Goal: Communication & Community: Answer question/provide support

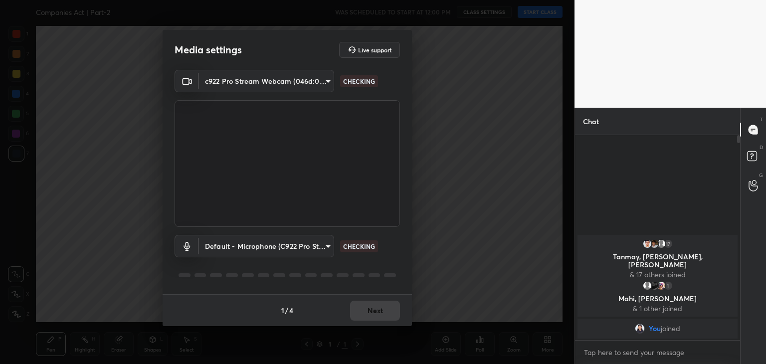
scroll to position [120, 162]
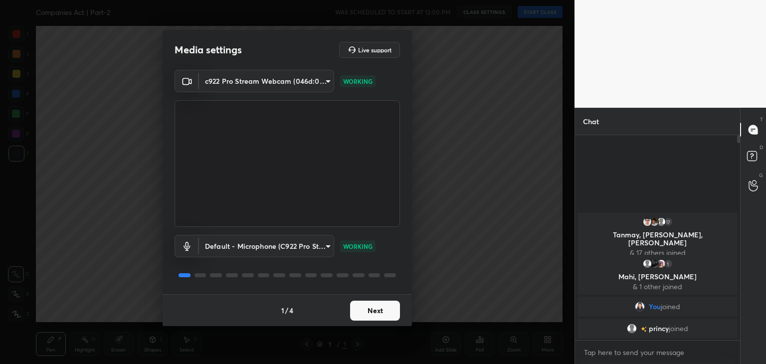
click at [359, 312] on button "Next" at bounding box center [375, 311] width 50 height 20
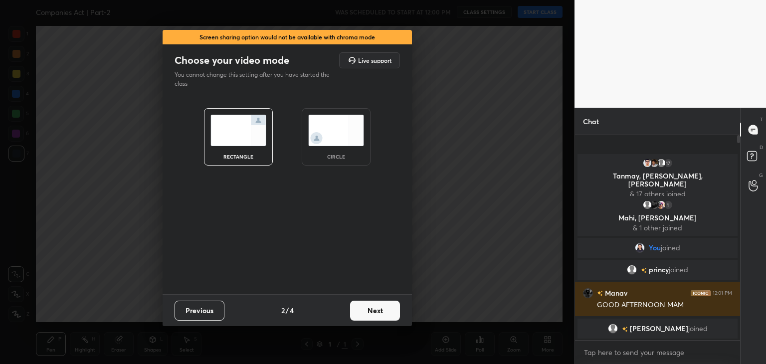
click at [381, 309] on button "Next" at bounding box center [375, 311] width 50 height 20
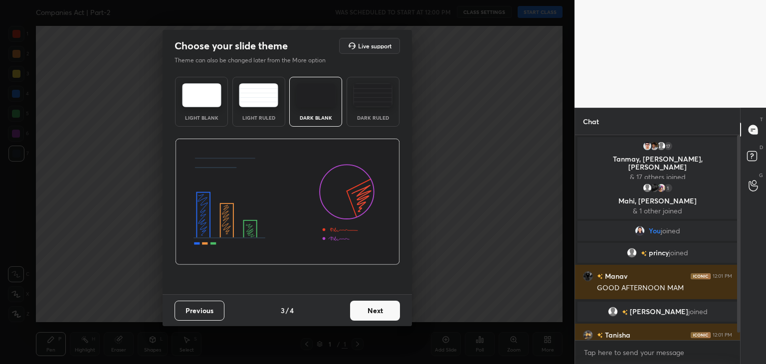
click at [371, 102] on img at bounding box center [372, 95] width 39 height 24
click at [377, 308] on button "Next" at bounding box center [375, 311] width 50 height 20
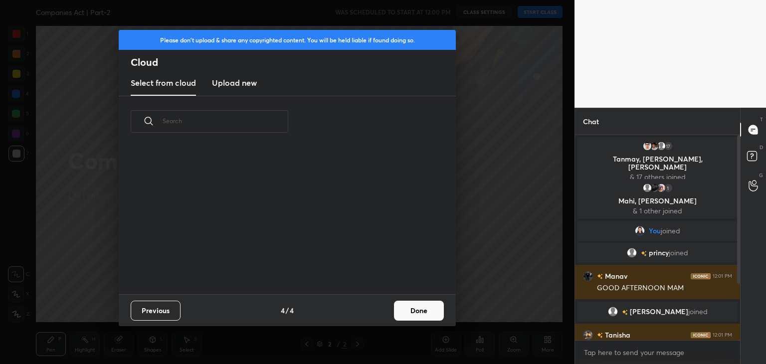
scroll to position [148, 320]
click at [230, 86] on h3 "Upload new" at bounding box center [234, 83] width 45 height 12
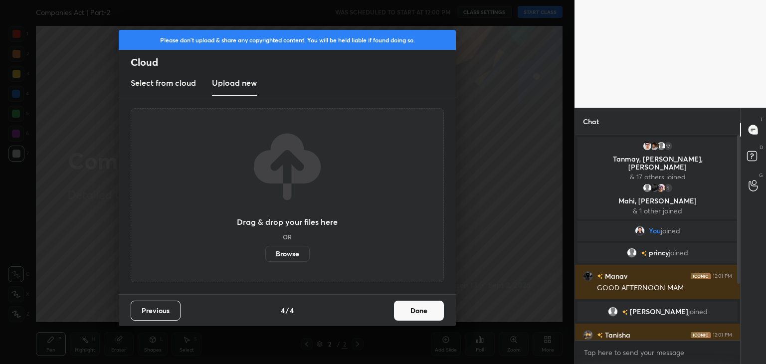
click at [280, 254] on label "Browse" at bounding box center [287, 254] width 44 height 16
click at [265, 254] on input "Browse" at bounding box center [265, 254] width 0 height 16
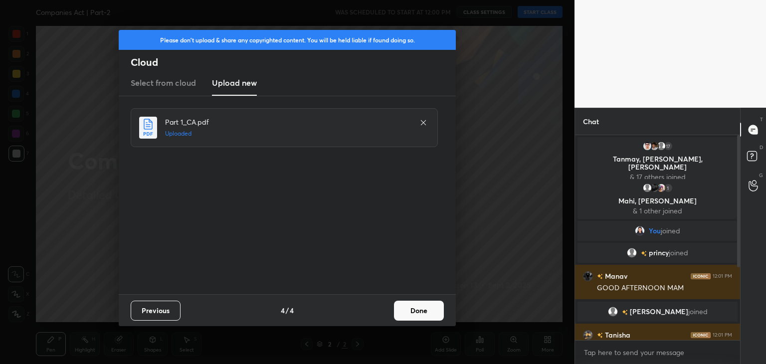
click at [420, 308] on button "Done" at bounding box center [419, 311] width 50 height 20
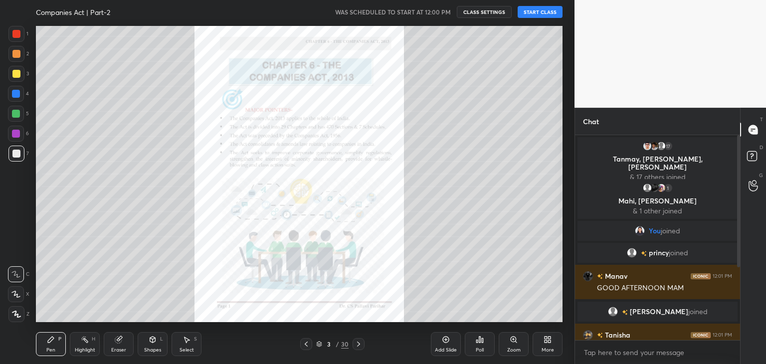
click at [18, 311] on icon at bounding box center [16, 314] width 9 height 7
click at [15, 74] on div at bounding box center [16, 74] width 8 height 8
click at [118, 342] on icon at bounding box center [118, 340] width 6 height 6
click at [17, 242] on icon at bounding box center [16, 242] width 9 height 9
click at [52, 344] on div "Pen P" at bounding box center [51, 344] width 30 height 24
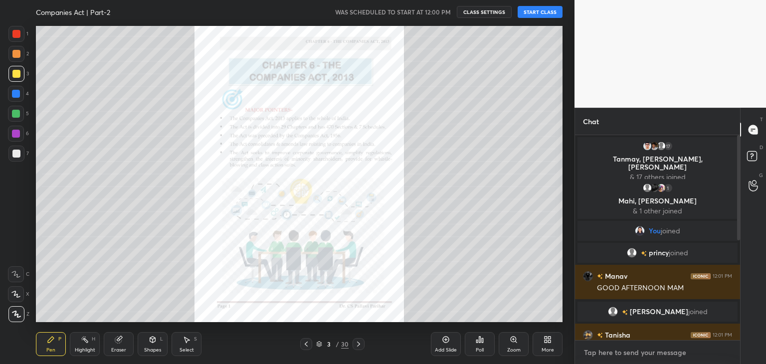
click at [626, 353] on textarea at bounding box center [657, 353] width 149 height 16
paste textarea "Telegram Group- [URL][DOMAIN_NAME]"
type textarea "Telegram Group- [URL][DOMAIN_NAME]"
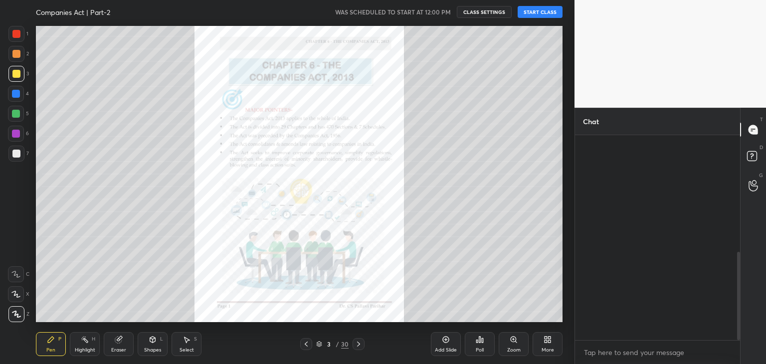
scroll to position [270, 0]
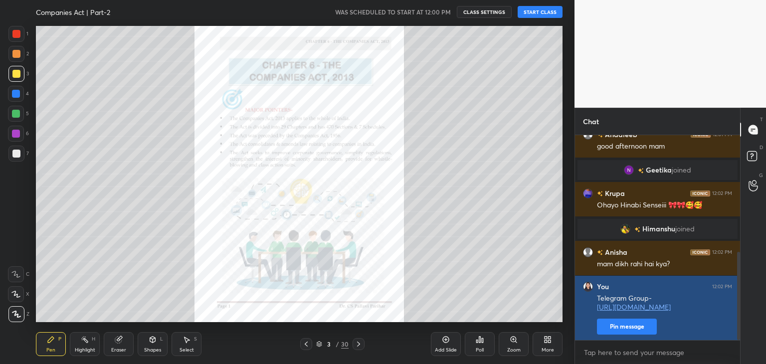
drag, startPoint x: 738, startPoint y: 226, endPoint x: 732, endPoint y: 291, distance: 65.6
click at [733, 290] on div "umesh 12:01 PM Good afternoon mam Andaleeb 12:01 PM good afternoon mam [PERSON_…" at bounding box center [657, 237] width 165 height 205
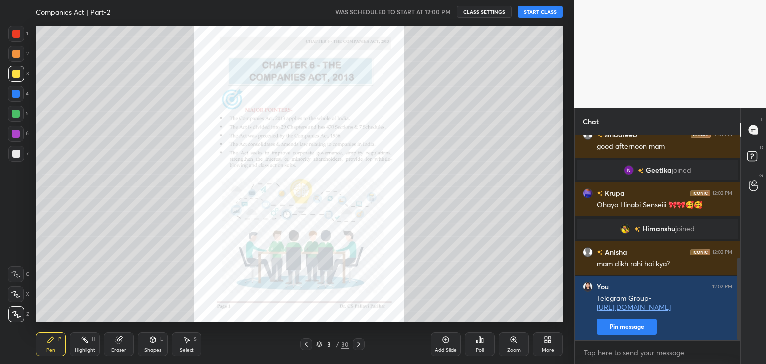
scroll to position [305, 0]
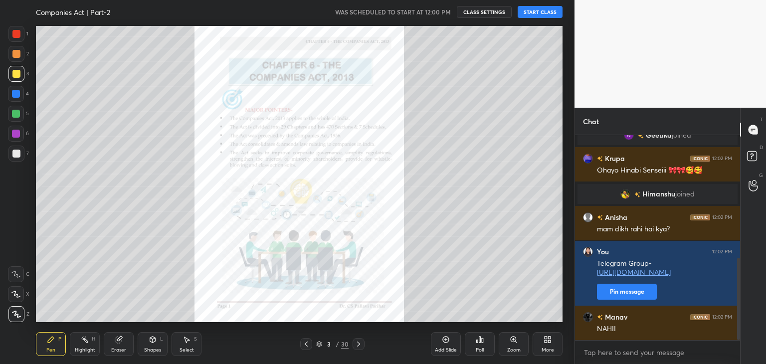
click at [540, 14] on button "START CLASS" at bounding box center [540, 12] width 45 height 12
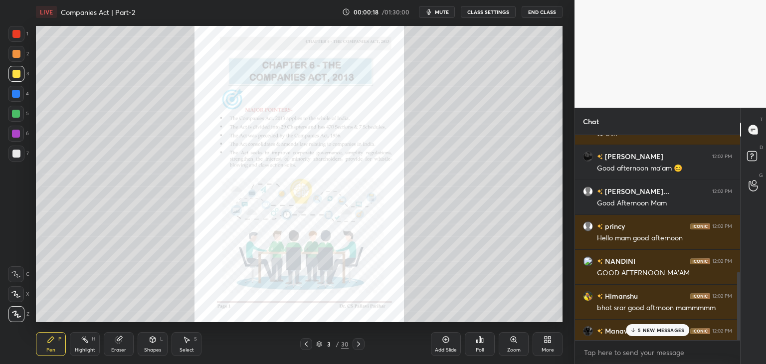
scroll to position [578, 0]
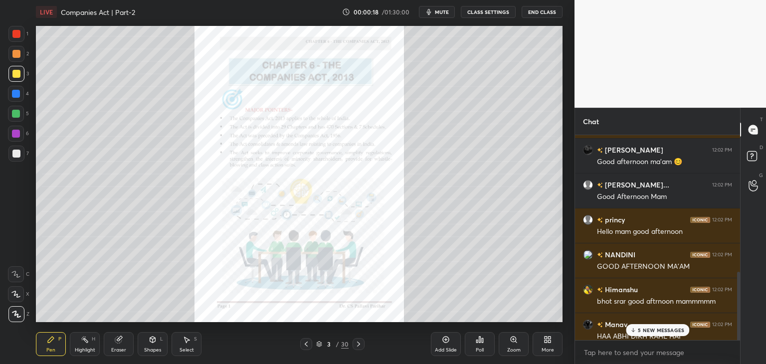
drag, startPoint x: 738, startPoint y: 297, endPoint x: 746, endPoint y: 344, distance: 47.6
click at [748, 344] on div "Chat [PERSON_NAME] 12:02 PM good afternoon ma'am [PERSON_NAME] 12:02 PM to thik…" at bounding box center [671, 236] width 192 height 256
drag, startPoint x: 741, startPoint y: 302, endPoint x: 741, endPoint y: 329, distance: 27.4
click at [741, 329] on div "T Messages (T) D Doubts (D) G Raise Hand (G)" at bounding box center [753, 236] width 26 height 256
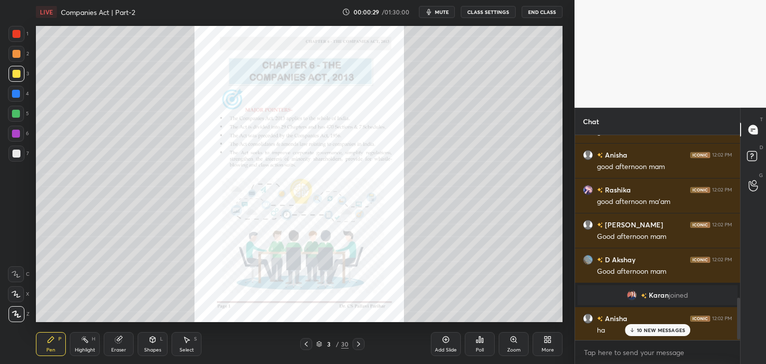
scroll to position [818, 0]
drag, startPoint x: 738, startPoint y: 298, endPoint x: 742, endPoint y: 353, distance: 54.5
click at [742, 355] on div "Chat [PERSON_NAME] 12:02 PM HAA ABHI DIKH RAHE HAI [PERSON_NAME] 12:02 PM good …" at bounding box center [671, 236] width 192 height 256
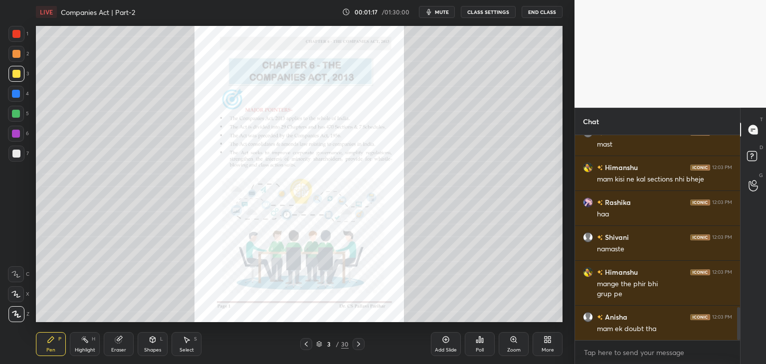
scroll to position [1108, 0]
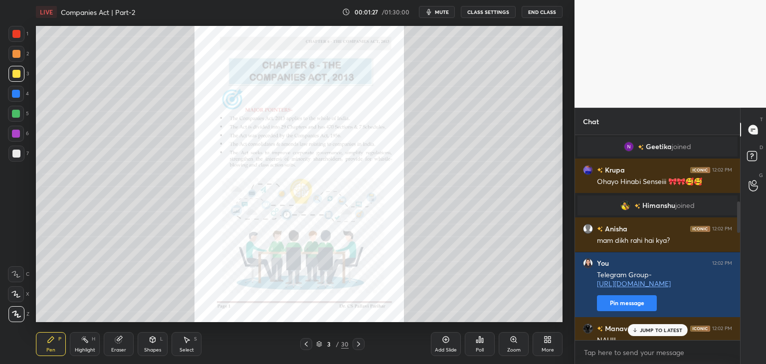
drag, startPoint x: 738, startPoint y: 328, endPoint x: 726, endPoint y: 227, distance: 101.5
click at [744, 200] on div "Chat 17 Tanmay, [PERSON_NAME], [PERSON_NAME] & 17 others joined 1 [PERSON_NAME]…" at bounding box center [671, 236] width 192 height 256
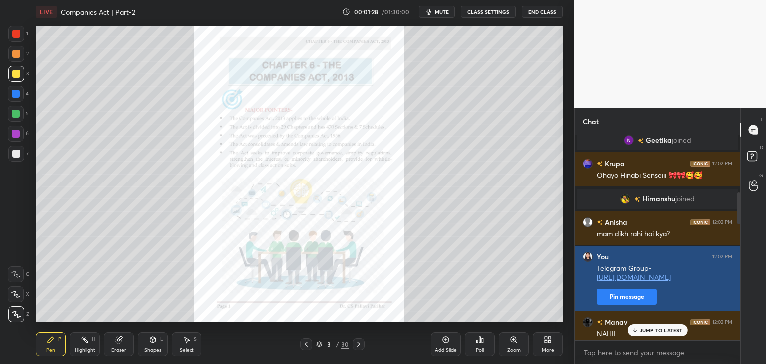
click at [621, 298] on button "Pin message" at bounding box center [627, 297] width 60 height 16
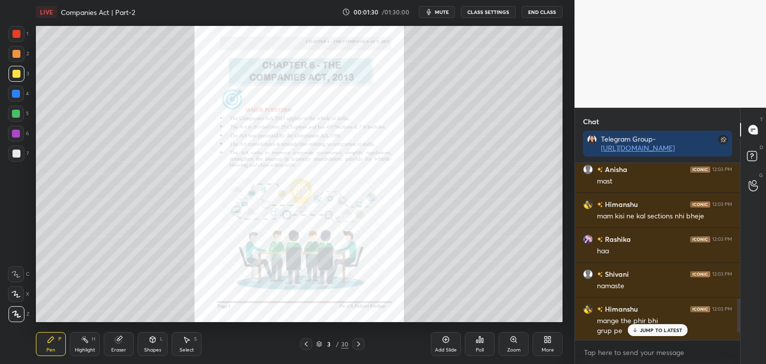
scroll to position [1087, 0]
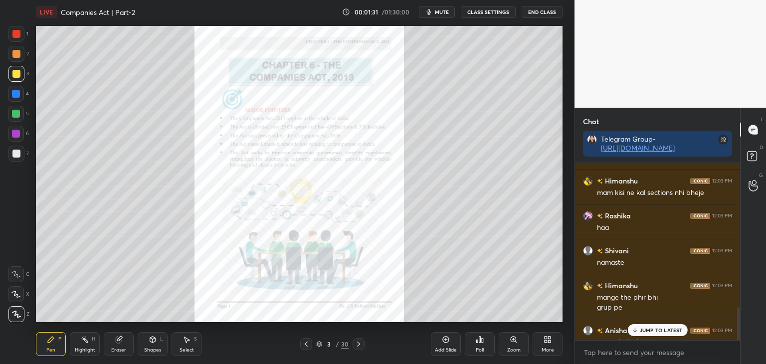
drag, startPoint x: 738, startPoint y: 236, endPoint x: 746, endPoint y: 387, distance: 151.4
click at [746, 0] on html "1 2 3 4 5 6 7 C X Z C X Z E E Erase all H H LIVE Companies Act | Part-2 00:01:3…" at bounding box center [383, 0] width 766 height 0
click at [667, 331] on p "2 NEW MESSAGES" at bounding box center [662, 330] width 46 height 6
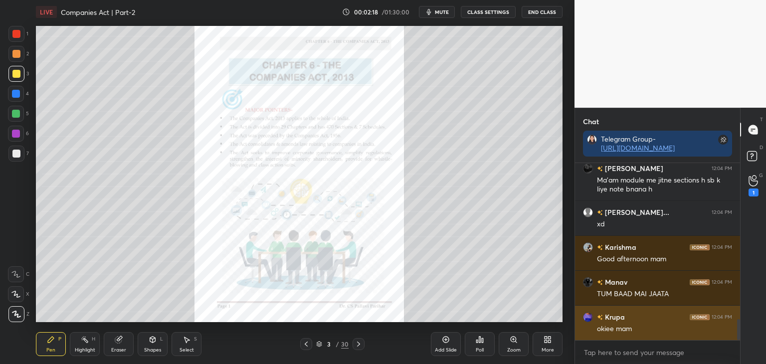
scroll to position [1331, 0]
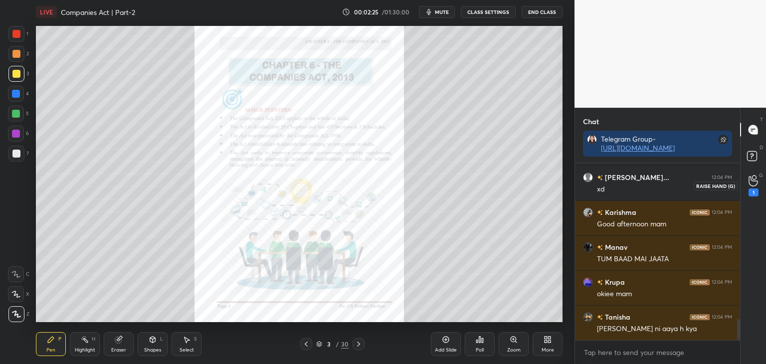
click at [754, 181] on icon at bounding box center [753, 180] width 9 height 11
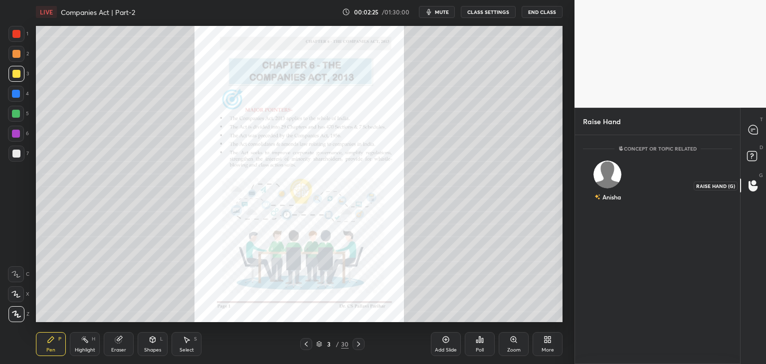
scroll to position [3, 3]
click at [609, 199] on div "[PERSON_NAME] INVITE" at bounding box center [607, 185] width 49 height 63
click at [613, 202] on button "INVITE" at bounding box center [608, 204] width 40 height 13
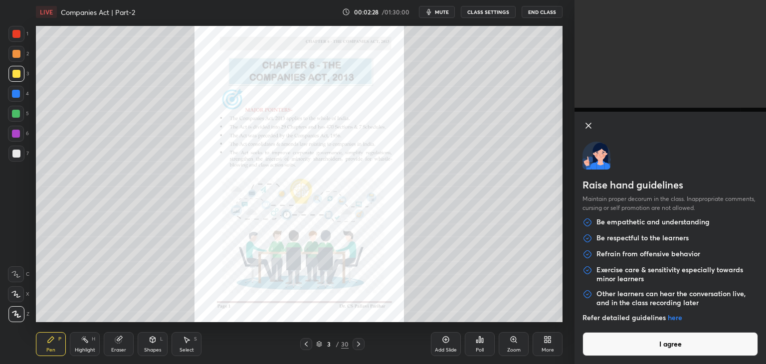
click at [653, 344] on button "I agree" at bounding box center [671, 344] width 176 height 24
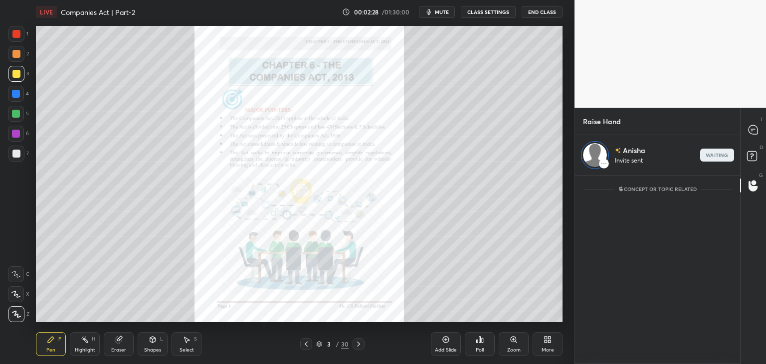
scroll to position [3, 3]
drag, startPoint x: 754, startPoint y: 130, endPoint x: 750, endPoint y: 142, distance: 12.8
click at [754, 131] on icon at bounding box center [753, 129] width 9 height 9
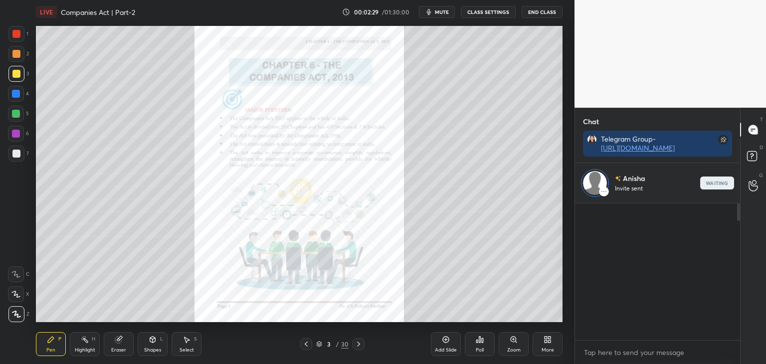
scroll to position [134, 162]
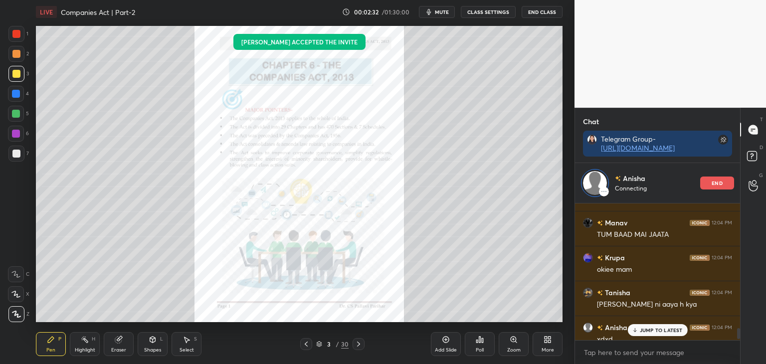
click at [649, 330] on p "JUMP TO LATEST" at bounding box center [661, 330] width 43 height 6
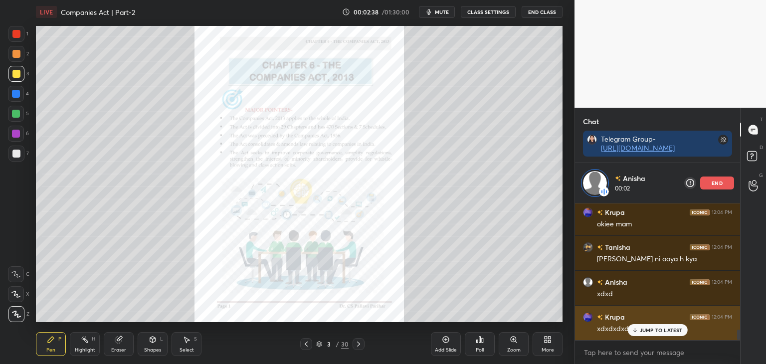
scroll to position [1623, 0]
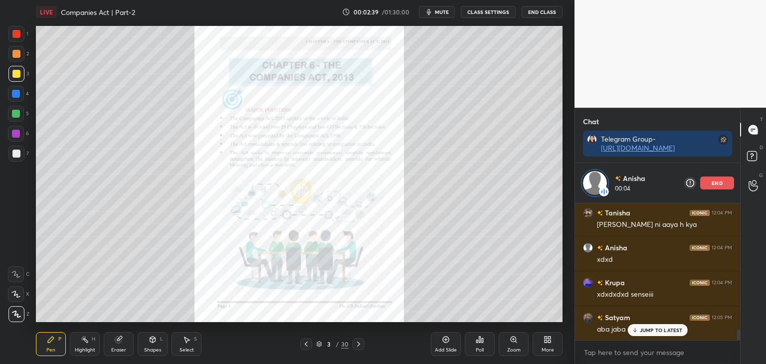
click at [648, 331] on p "JUMP TO LATEST" at bounding box center [661, 330] width 43 height 6
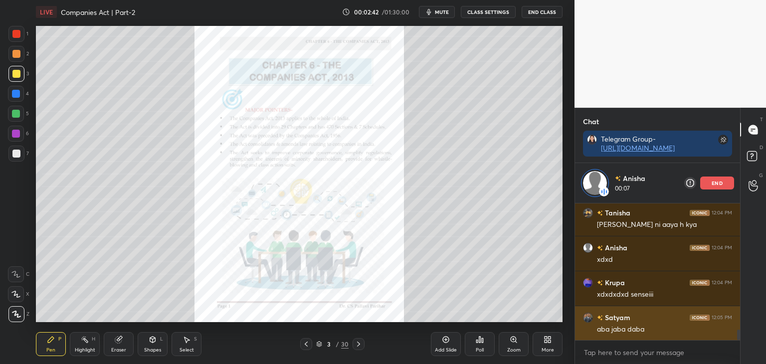
scroll to position [1647, 0]
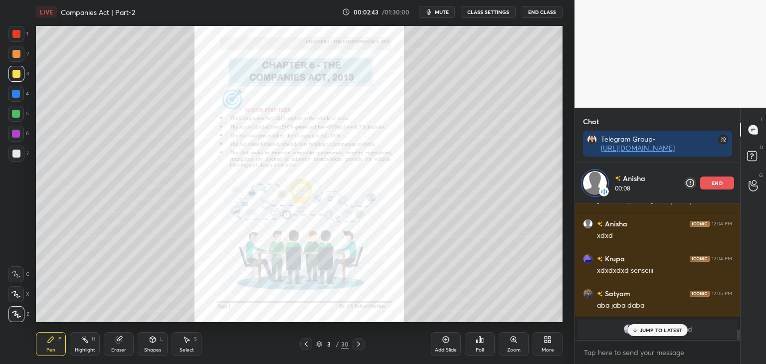
click at [638, 332] on div "grid" at bounding box center [631, 329] width 14 height 10
click at [739, 339] on div at bounding box center [738, 335] width 3 height 10
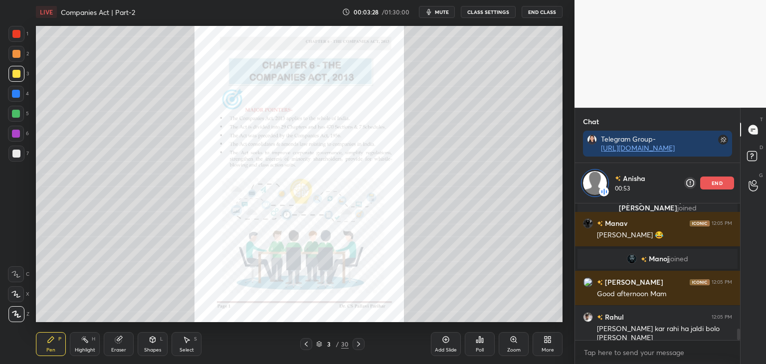
scroll to position [1527, 0]
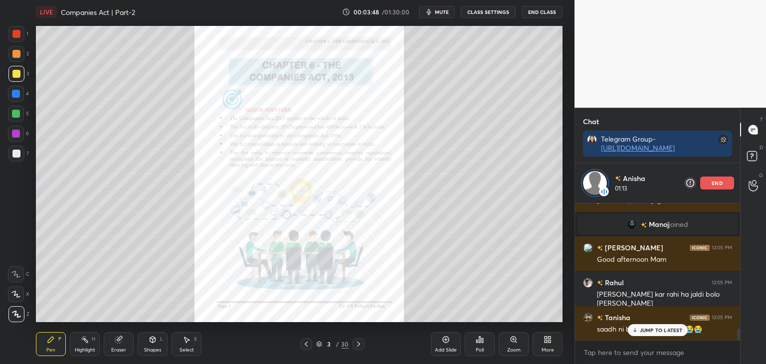
click at [650, 332] on p "JUMP TO LATEST" at bounding box center [661, 330] width 43 height 6
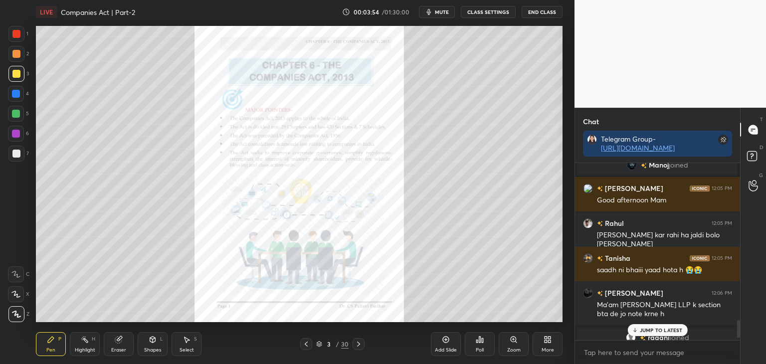
scroll to position [1554, 0]
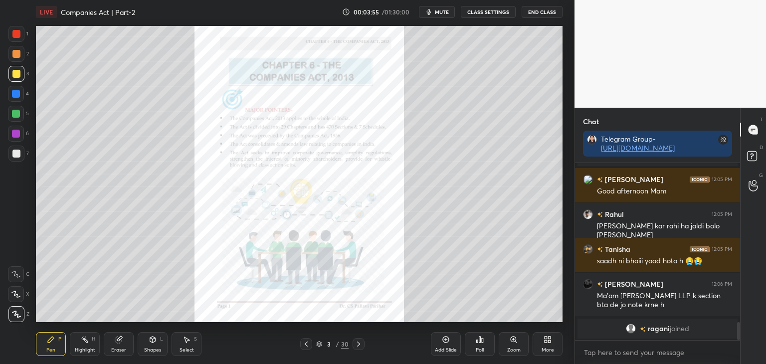
drag, startPoint x: 739, startPoint y: 331, endPoint x: 738, endPoint y: 338, distance: 6.7
click at [738, 337] on div at bounding box center [738, 331] width 3 height 18
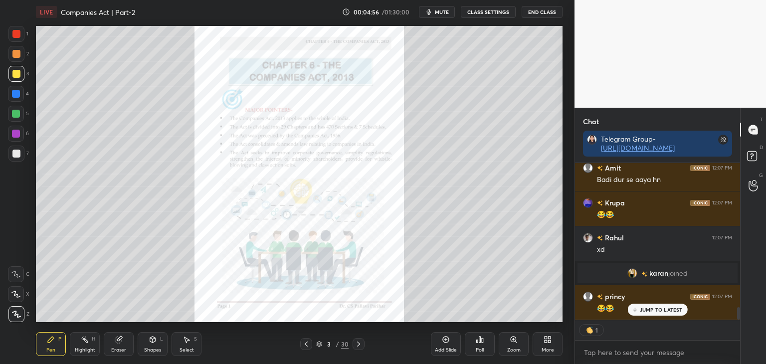
scroll to position [1844, 0]
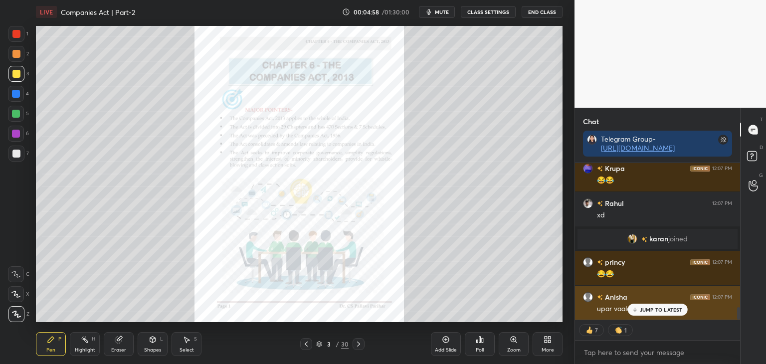
click at [657, 310] on p "JUMP TO LATEST" at bounding box center [661, 310] width 43 height 6
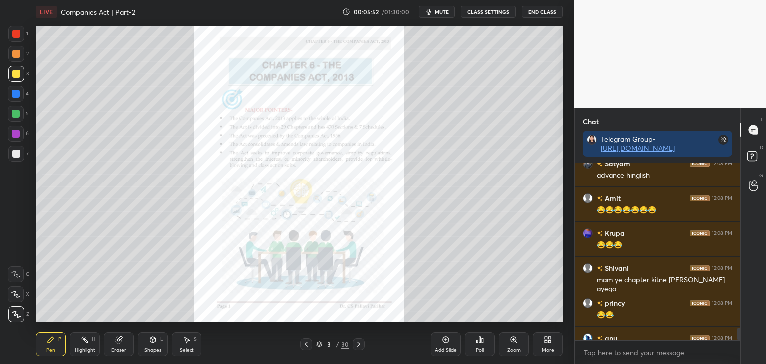
scroll to position [2353, 0]
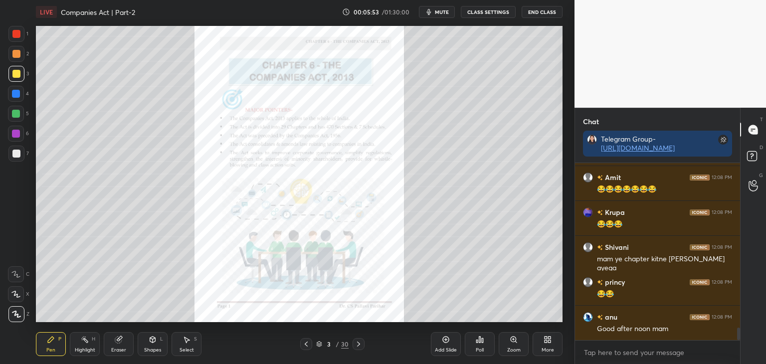
drag, startPoint x: 739, startPoint y: 336, endPoint x: 736, endPoint y: 348, distance: 12.3
click at [738, 346] on div "[PERSON_NAME] joined [PERSON_NAME] 12:08 PM advance hinglish Amit 12:08 PM 😂😂😂😂…" at bounding box center [657, 263] width 165 height 201
click at [115, 343] on icon at bounding box center [119, 340] width 8 height 8
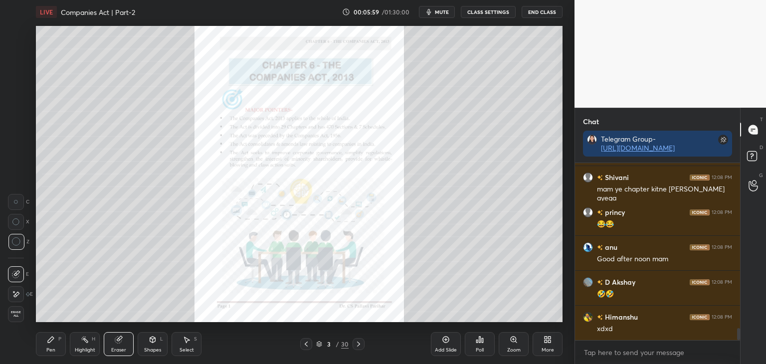
scroll to position [2458, 0]
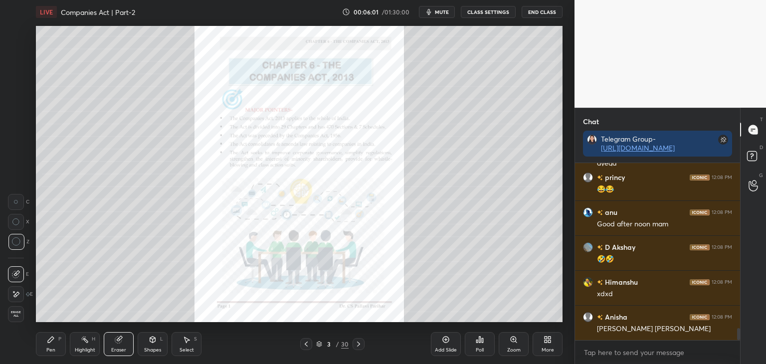
click at [50, 344] on div "Pen P" at bounding box center [51, 344] width 30 height 24
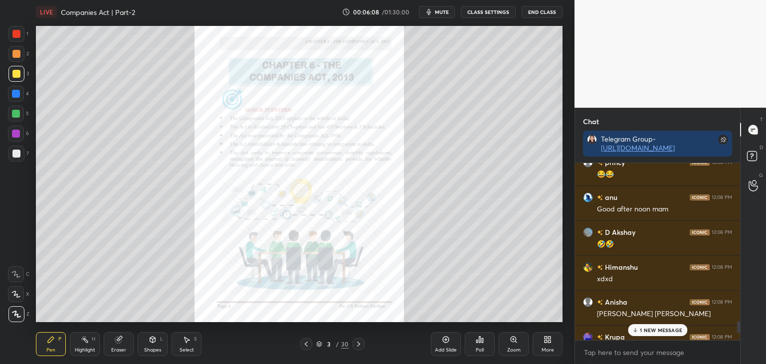
scroll to position [2493, 0]
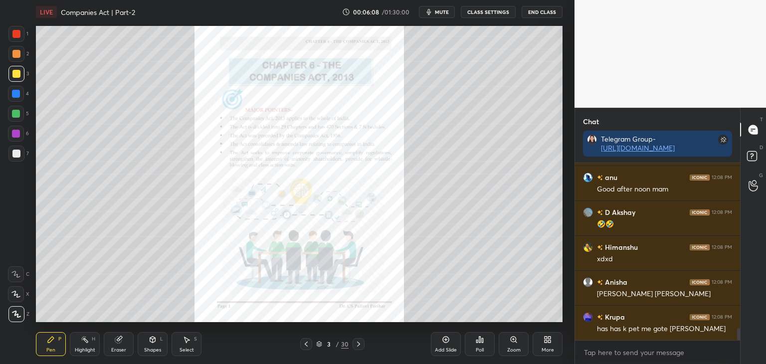
drag, startPoint x: 738, startPoint y: 335, endPoint x: 736, endPoint y: 346, distance: 11.6
click at [737, 350] on div "[PERSON_NAME] 12:08 PM mam ye chapter kitne [PERSON_NAME] ayega [PERSON_NAME] 1…" at bounding box center [657, 263] width 165 height 201
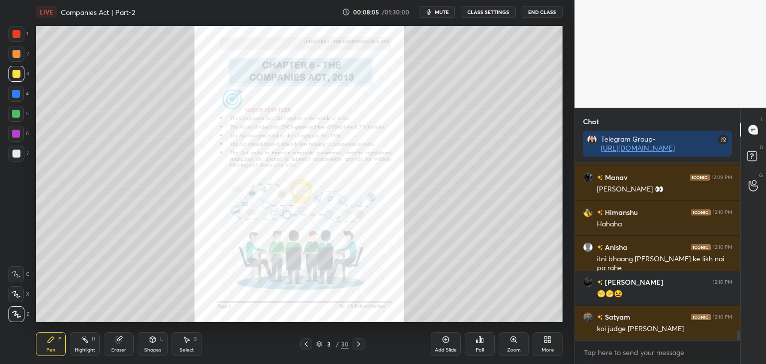
scroll to position [3264, 0]
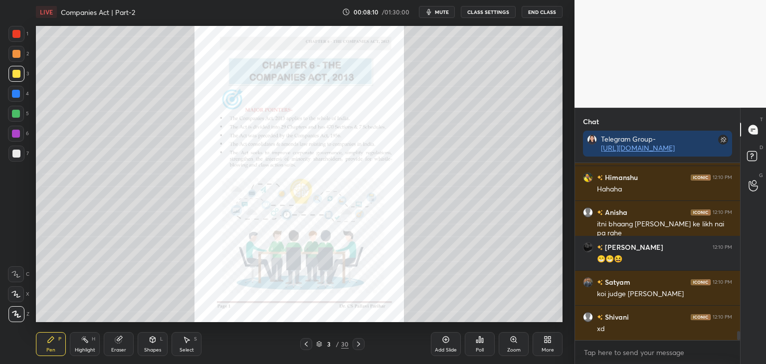
click at [15, 93] on div at bounding box center [16, 94] width 8 height 8
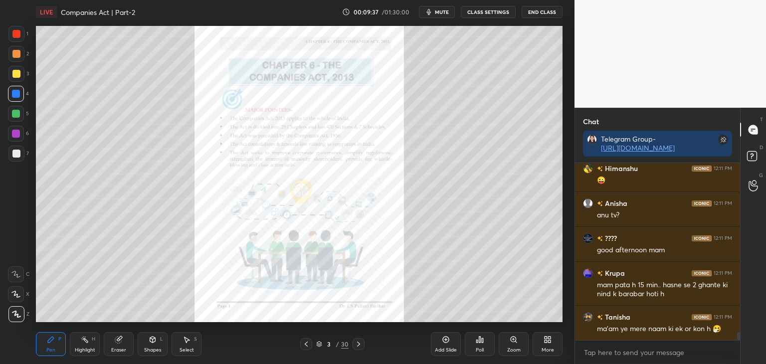
scroll to position [3751, 0]
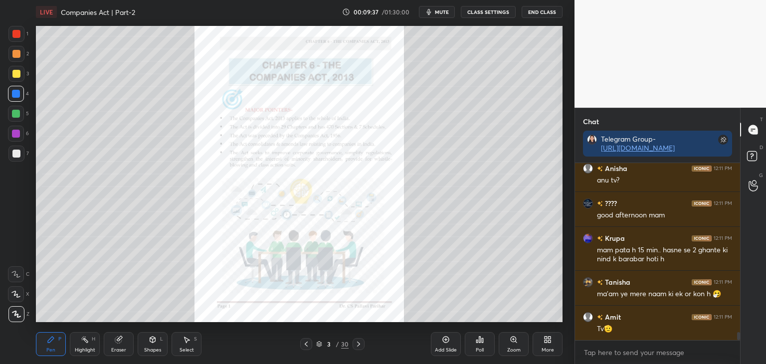
drag, startPoint x: 738, startPoint y: 336, endPoint x: 736, endPoint y: 344, distance: 8.8
click at [736, 344] on div "[PERSON_NAME] 12:11 PM 😜 [PERSON_NAME] 12:11 PM anu tv? ???? 12:11 PM good afte…" at bounding box center [657, 263] width 165 height 201
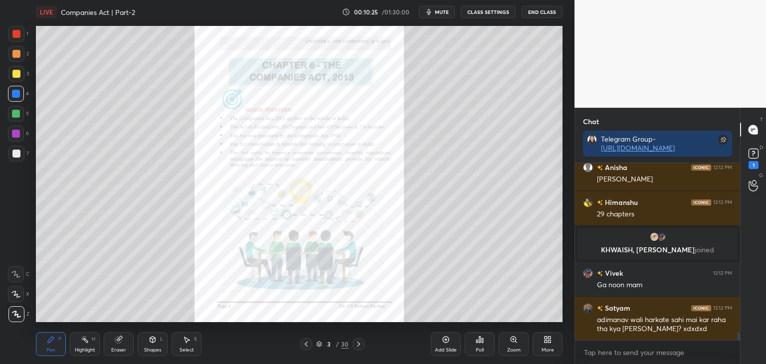
scroll to position [3917, 0]
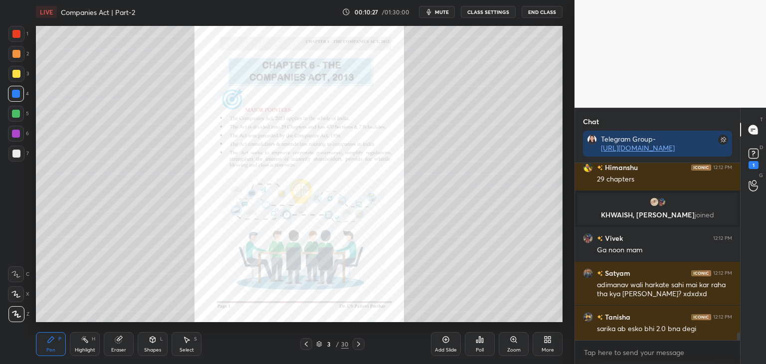
click at [359, 344] on icon at bounding box center [359, 344] width 8 height 8
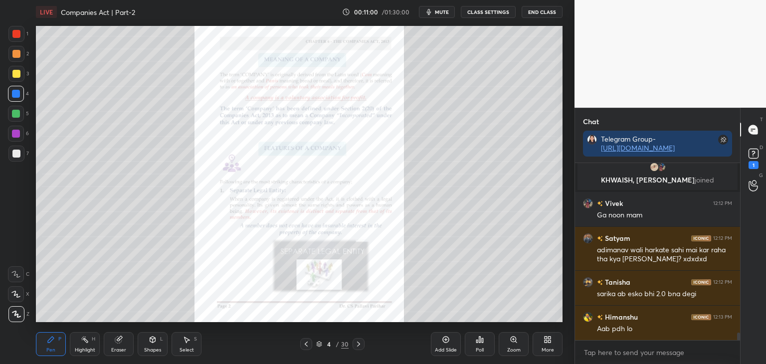
scroll to position [3996, 0]
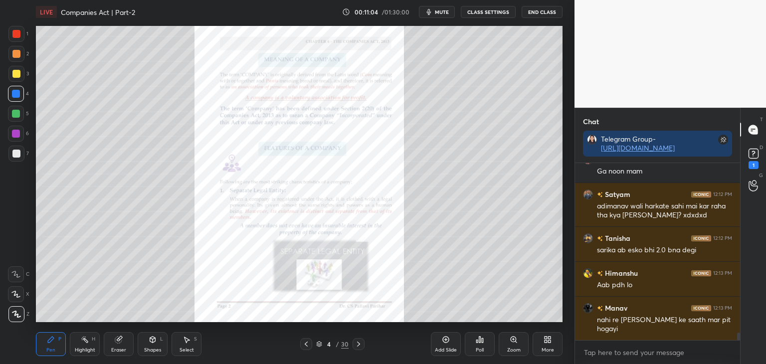
drag, startPoint x: 15, startPoint y: 75, endPoint x: 35, endPoint y: 78, distance: 20.1
click at [16, 76] on div at bounding box center [16, 74] width 8 height 8
click at [16, 94] on div at bounding box center [16, 94] width 8 height 8
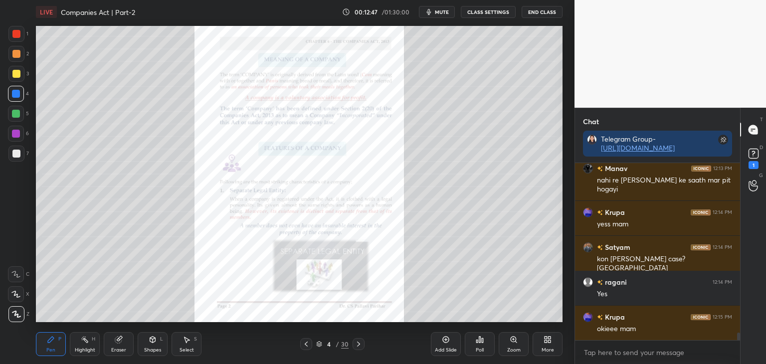
scroll to position [4170, 0]
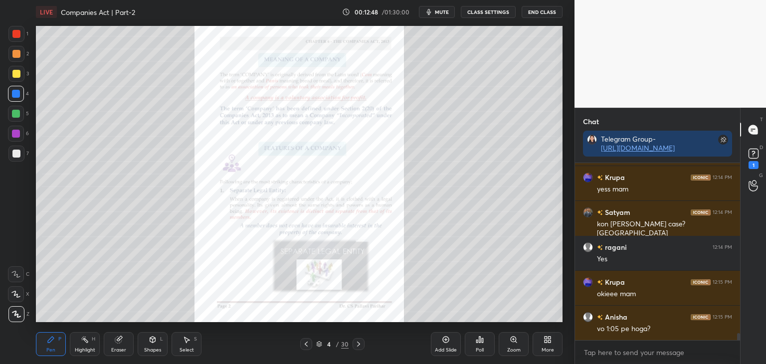
click at [16, 36] on div at bounding box center [16, 34] width 8 height 8
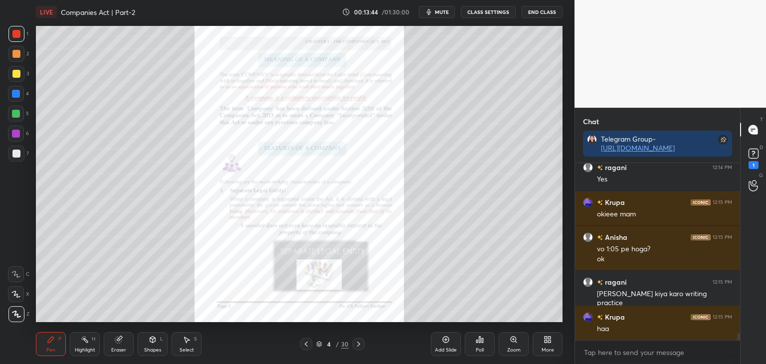
scroll to position [4285, 0]
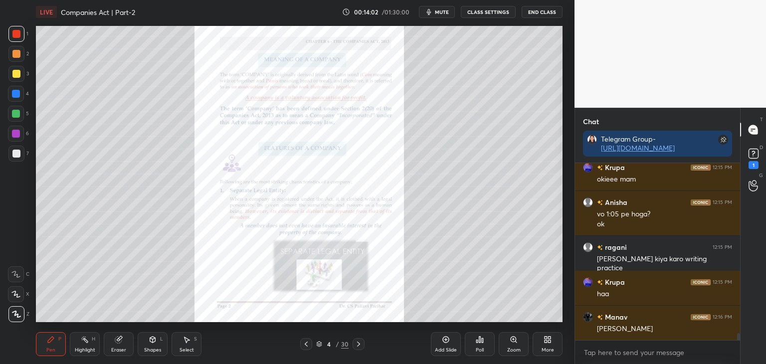
click at [359, 344] on icon at bounding box center [359, 344] width 8 height 8
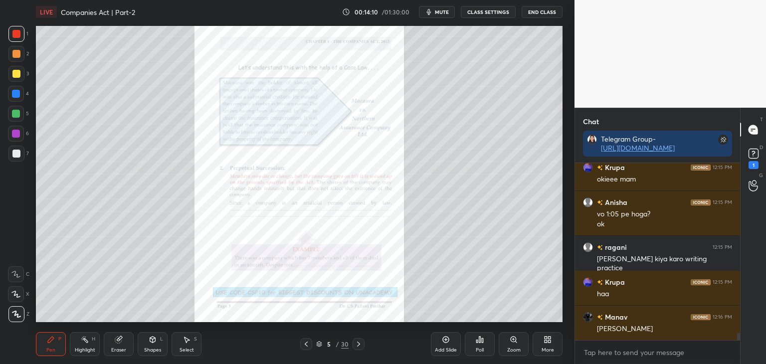
drag, startPoint x: 15, startPoint y: 74, endPoint x: 26, endPoint y: 75, distance: 10.5
click at [16, 74] on div at bounding box center [16, 74] width 8 height 8
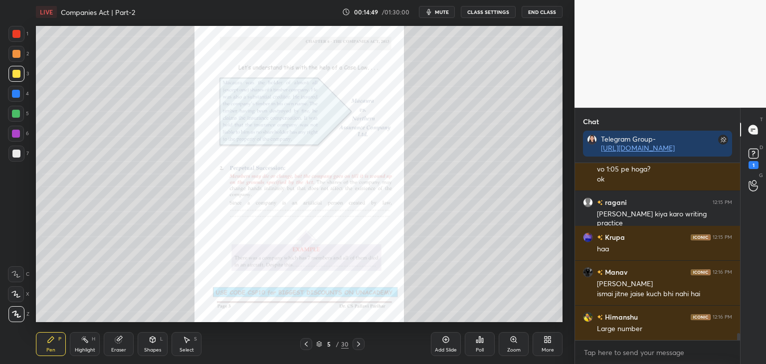
scroll to position [4365, 0]
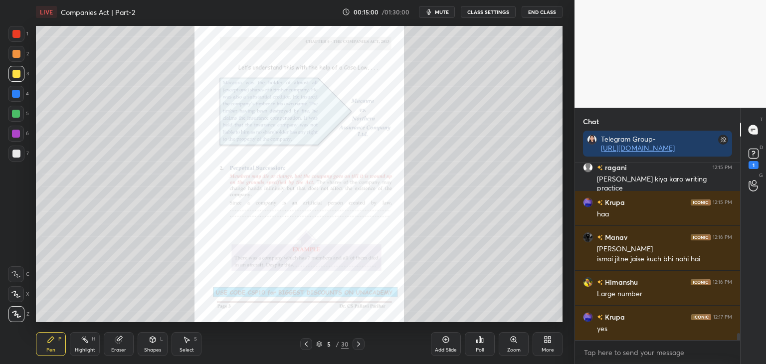
click at [15, 93] on div at bounding box center [16, 94] width 8 height 8
click at [15, 114] on div at bounding box center [16, 114] width 8 height 8
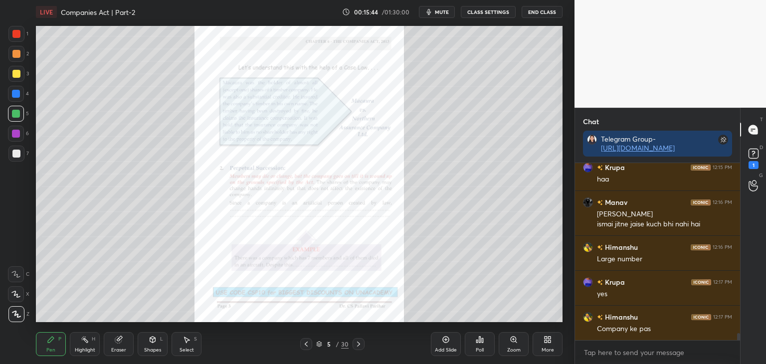
scroll to position [4435, 0]
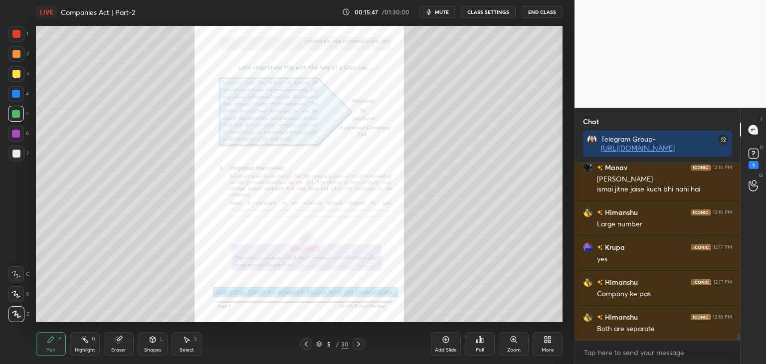
drag, startPoint x: 16, startPoint y: 133, endPoint x: 29, endPoint y: 146, distance: 18.0
click at [16, 134] on div at bounding box center [16, 134] width 8 height 8
drag, startPoint x: 739, startPoint y: 336, endPoint x: 739, endPoint y: 344, distance: 8.0
click at [739, 344] on div "Krupa 12:15 PM haa [PERSON_NAME] 12:16 PM [PERSON_NAME] ismai jitne jaise kuch …" at bounding box center [657, 263] width 165 height 201
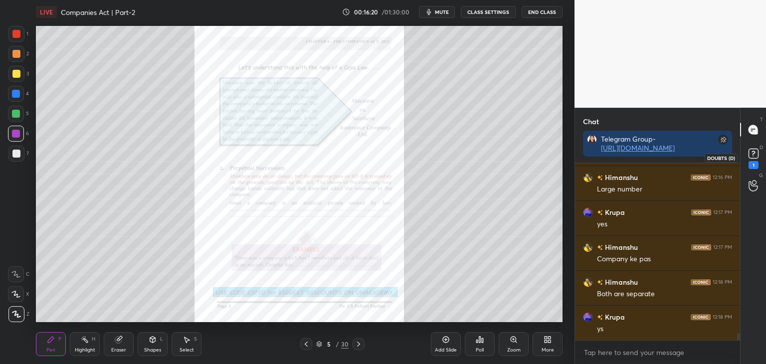
drag, startPoint x: 752, startPoint y: 158, endPoint x: 742, endPoint y: 190, distance: 33.5
click at [752, 159] on icon at bounding box center [753, 153] width 15 height 15
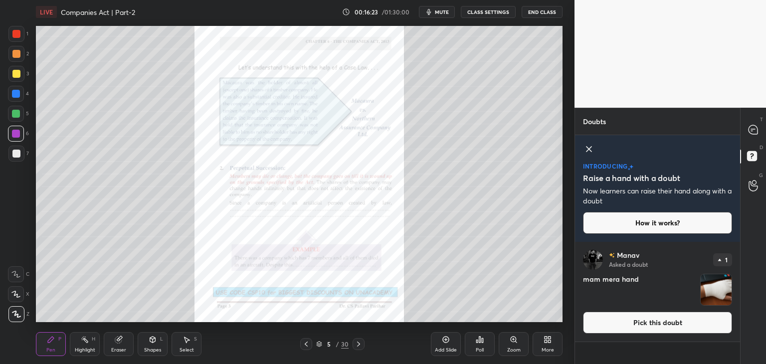
click at [643, 330] on button "Pick this doubt" at bounding box center [657, 323] width 149 height 22
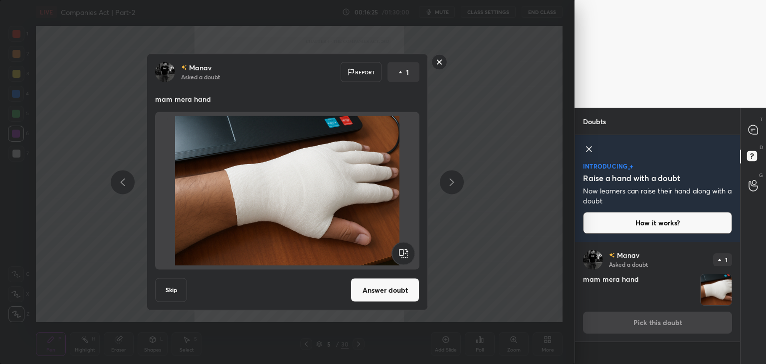
click at [381, 290] on button "Answer doubt" at bounding box center [385, 290] width 69 height 24
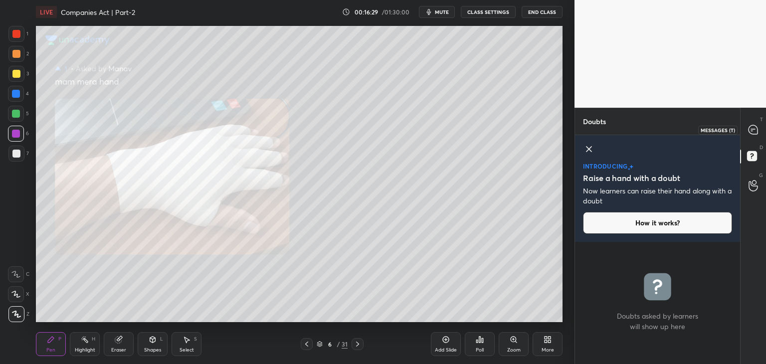
click at [752, 130] on icon at bounding box center [753, 130] width 10 height 10
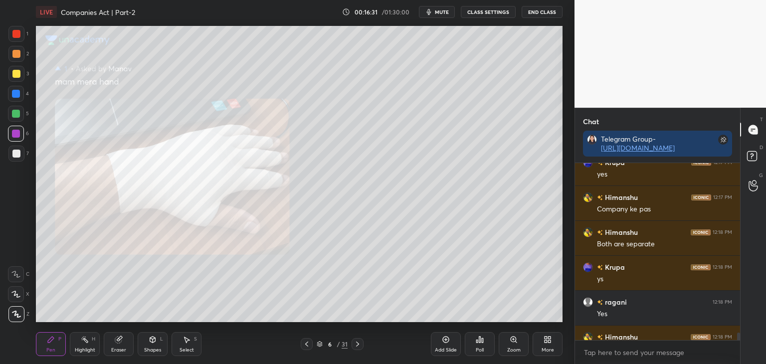
scroll to position [4652, 0]
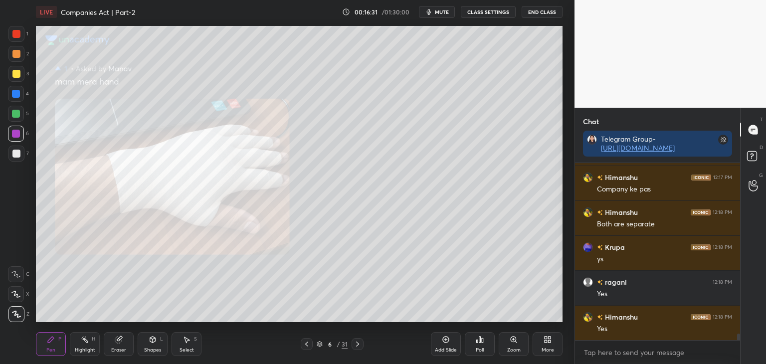
drag, startPoint x: 739, startPoint y: 337, endPoint x: 736, endPoint y: 348, distance: 11.3
click at [738, 348] on div "[PERSON_NAME] 12:16 PM Large number Krupa 12:17 PM yes [PERSON_NAME] 12:17 PM C…" at bounding box center [657, 263] width 165 height 201
click at [306, 346] on icon at bounding box center [307, 344] width 8 height 8
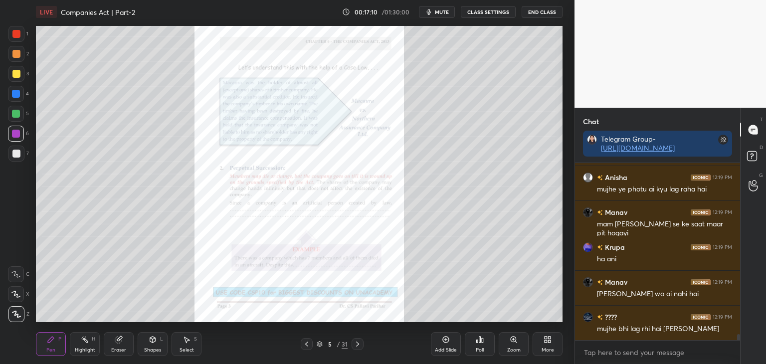
scroll to position [4915, 0]
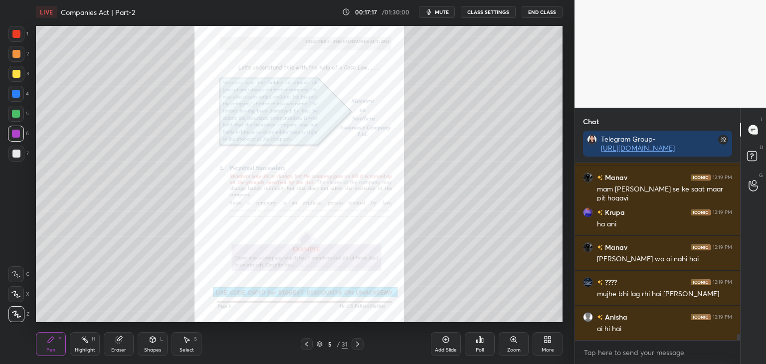
click at [14, 34] on div at bounding box center [16, 34] width 8 height 8
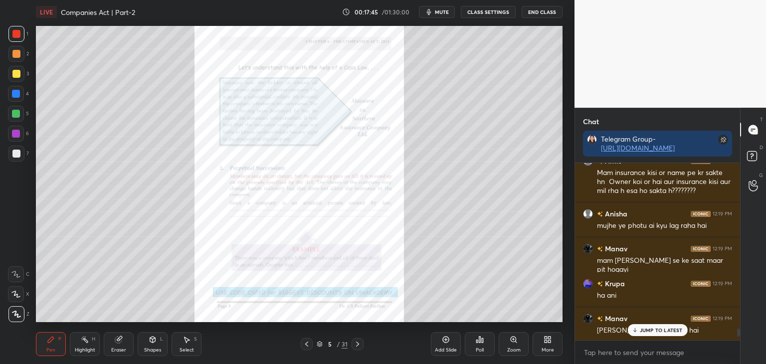
scroll to position [5004, 0]
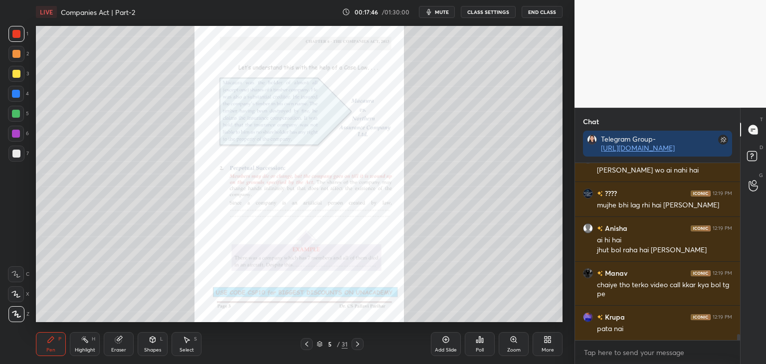
drag, startPoint x: 739, startPoint y: 336, endPoint x: 739, endPoint y: 342, distance: 6.0
click at [739, 342] on div "Krupa 12:19 PM ha ani [PERSON_NAME] 12:19 PM [PERSON_NAME] wo ai nahi hai ???? …" at bounding box center [657, 263] width 165 height 201
drag, startPoint x: 738, startPoint y: 338, endPoint x: 740, endPoint y: 353, distance: 15.0
click at [740, 353] on div "Krupa 12:19 PM ha ani [PERSON_NAME] 12:19 PM [PERSON_NAME] wo ai nahi hai ???? …" at bounding box center [657, 263] width 165 height 201
click at [518, 343] on div "Zoom" at bounding box center [514, 344] width 30 height 24
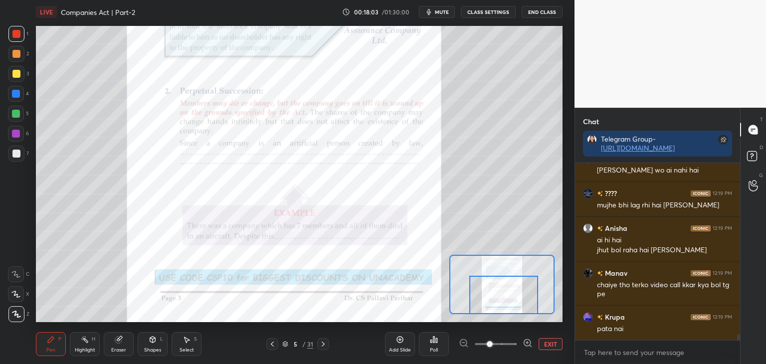
drag, startPoint x: 505, startPoint y: 284, endPoint x: 505, endPoint y: 296, distance: 12.0
click at [505, 296] on div at bounding box center [504, 295] width 69 height 38
click at [16, 93] on div at bounding box center [16, 94] width 8 height 8
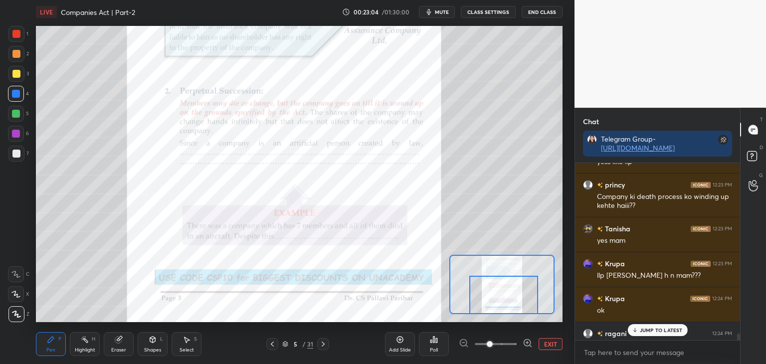
scroll to position [5870, 0]
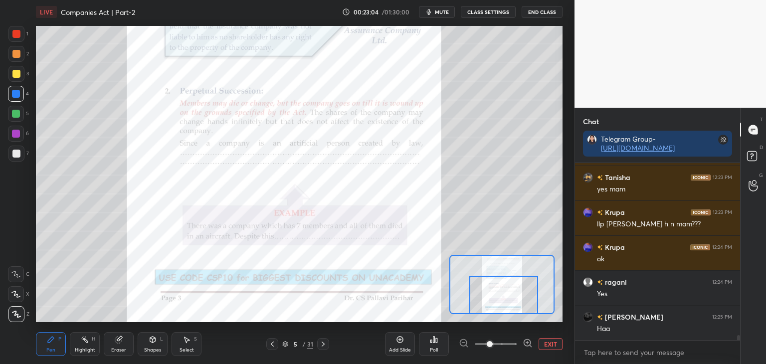
drag, startPoint x: 739, startPoint y: 338, endPoint x: 742, endPoint y: 350, distance: 12.7
click at [742, 350] on div "Chat Telegram Group- [URL][DOMAIN_NAME] Krupa 12:23 PM yess like llp [PERSON_NA…" at bounding box center [671, 236] width 192 height 256
click at [17, 34] on div at bounding box center [16, 34] width 8 height 8
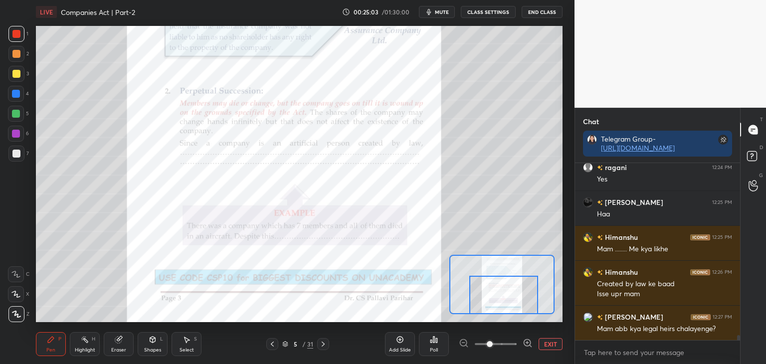
scroll to position [6019, 0]
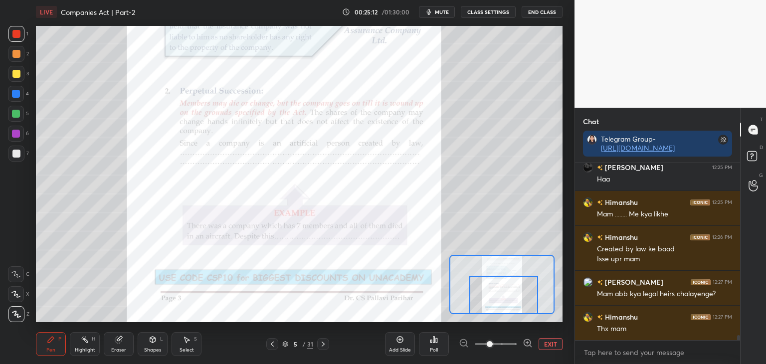
click at [16, 113] on div at bounding box center [16, 114] width 8 height 8
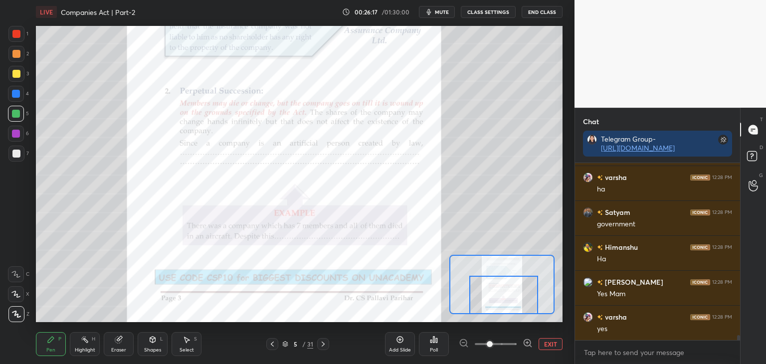
scroll to position [6229, 0]
click at [323, 345] on icon at bounding box center [323, 344] width 3 height 5
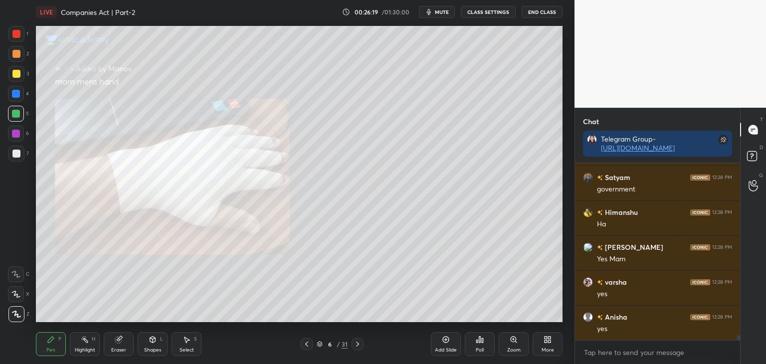
click at [360, 345] on icon at bounding box center [358, 344] width 8 height 8
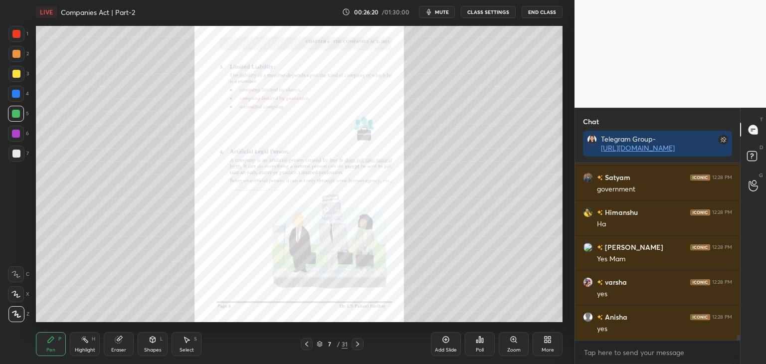
scroll to position [6264, 0]
click at [16, 93] on div at bounding box center [16, 94] width 8 height 8
click at [512, 344] on icon at bounding box center [514, 340] width 8 height 8
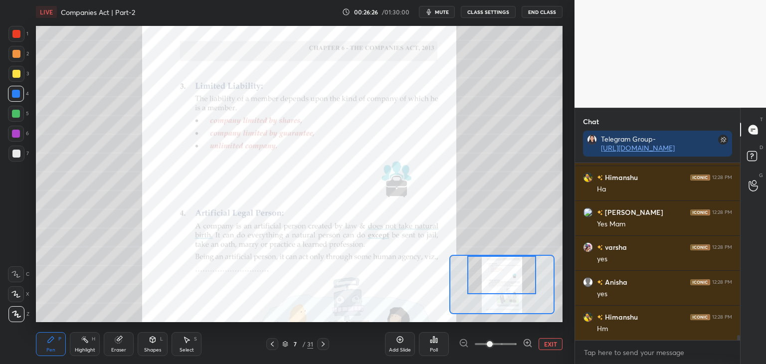
scroll to position [6299, 0]
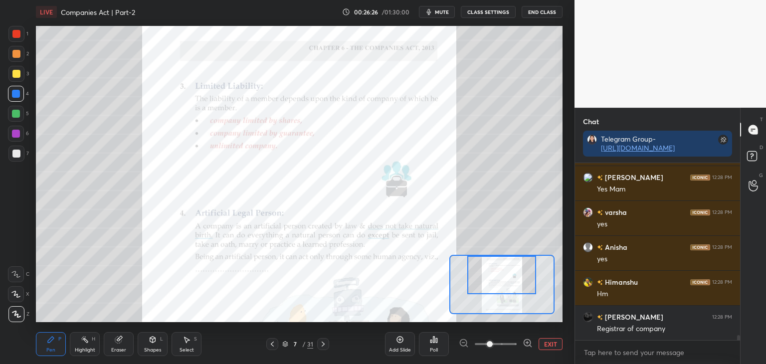
drag, startPoint x: 520, startPoint y: 297, endPoint x: 520, endPoint y: 287, distance: 10.5
click at [520, 287] on div at bounding box center [502, 275] width 69 height 38
click at [548, 342] on button "EXIT" at bounding box center [551, 344] width 24 height 12
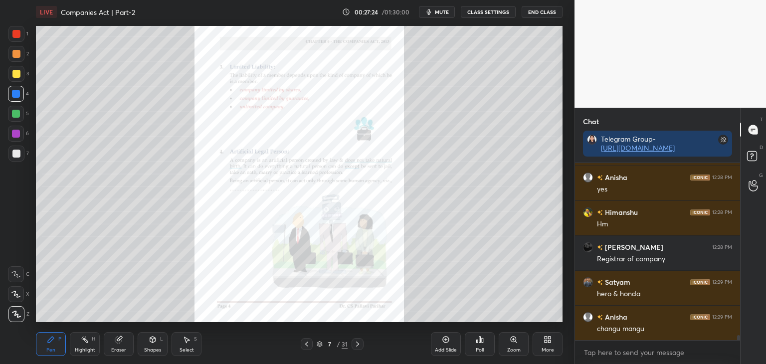
scroll to position [6404, 0]
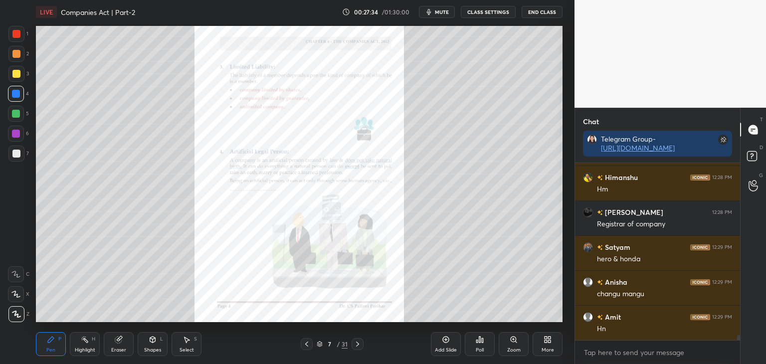
click at [16, 74] on div at bounding box center [16, 74] width 8 height 8
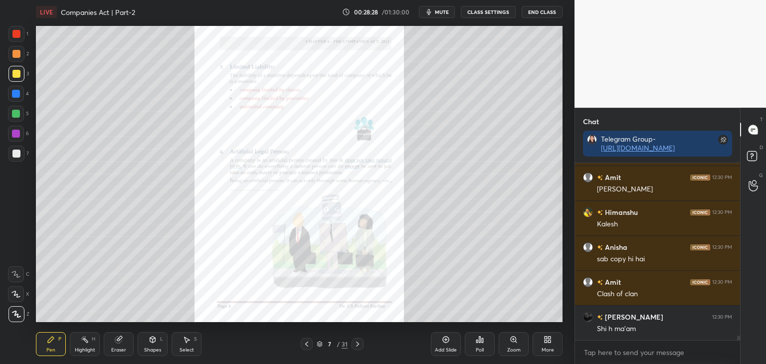
scroll to position [6613, 0]
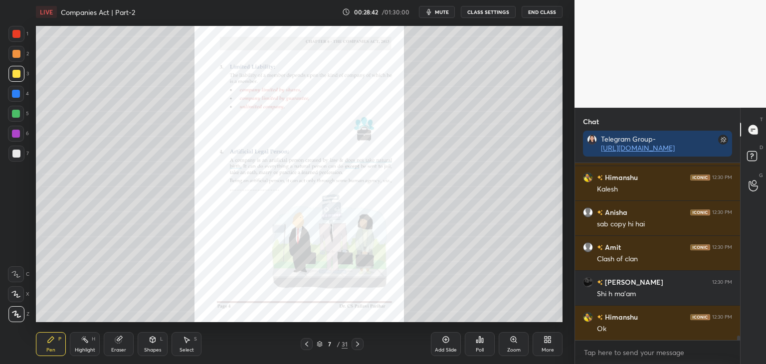
drag, startPoint x: 14, startPoint y: 93, endPoint x: 29, endPoint y: 93, distance: 15.0
click at [15, 93] on div at bounding box center [16, 94] width 8 height 8
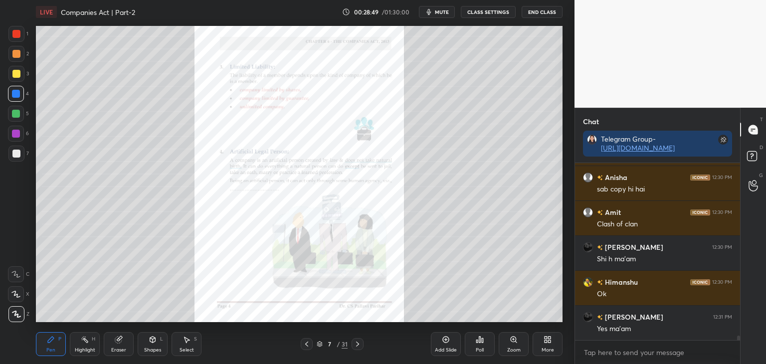
click at [511, 343] on icon at bounding box center [514, 340] width 8 height 8
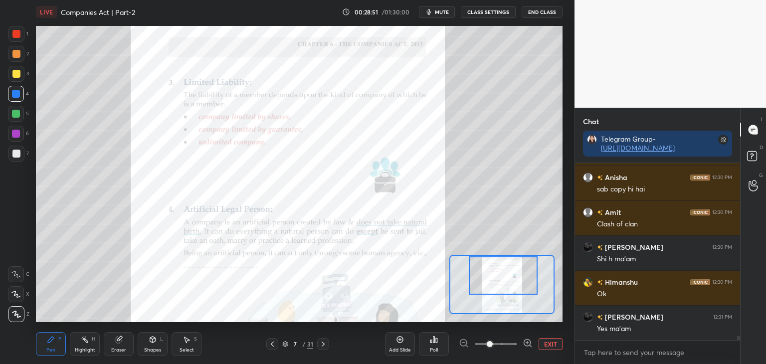
drag, startPoint x: 512, startPoint y: 296, endPoint x: 513, endPoint y: 287, distance: 9.0
click at [513, 287] on div at bounding box center [503, 275] width 69 height 38
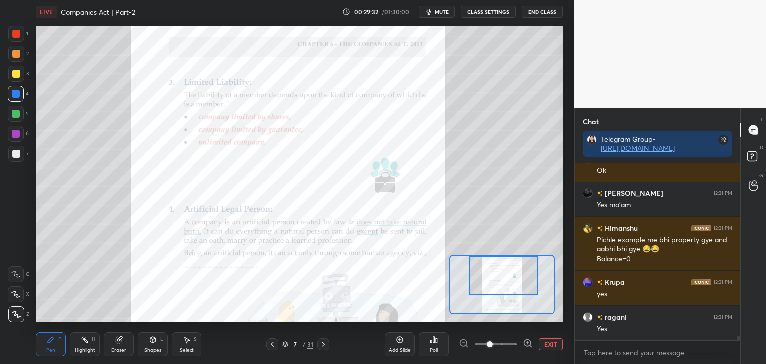
scroll to position [6807, 0]
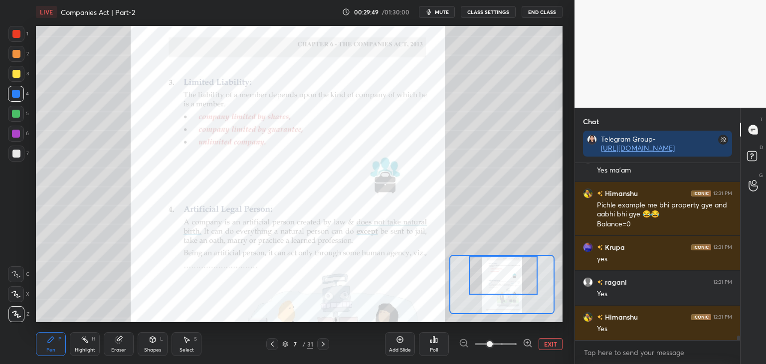
drag, startPoint x: 16, startPoint y: 32, endPoint x: 28, endPoint y: 38, distance: 13.4
click at [16, 32] on div at bounding box center [16, 34] width 8 height 8
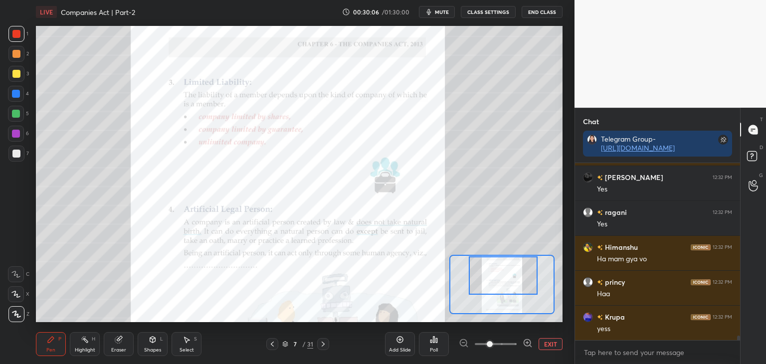
scroll to position [7016, 0]
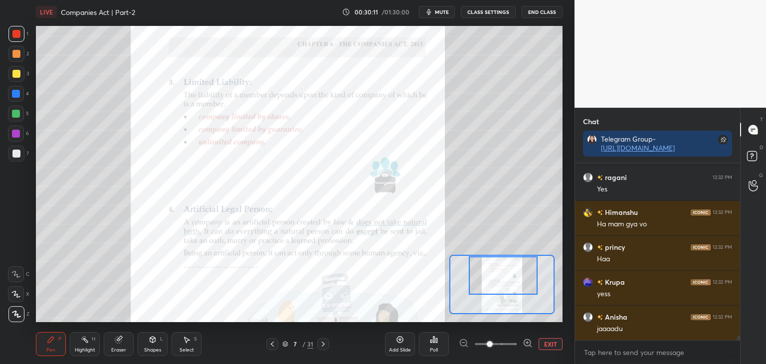
drag, startPoint x: 14, startPoint y: 94, endPoint x: 31, endPoint y: 97, distance: 17.3
click at [14, 94] on div at bounding box center [16, 94] width 8 height 8
click at [15, 34] on div at bounding box center [16, 34] width 8 height 8
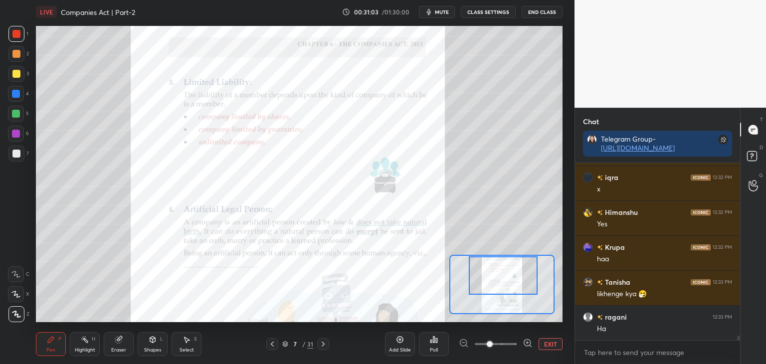
scroll to position [7226, 0]
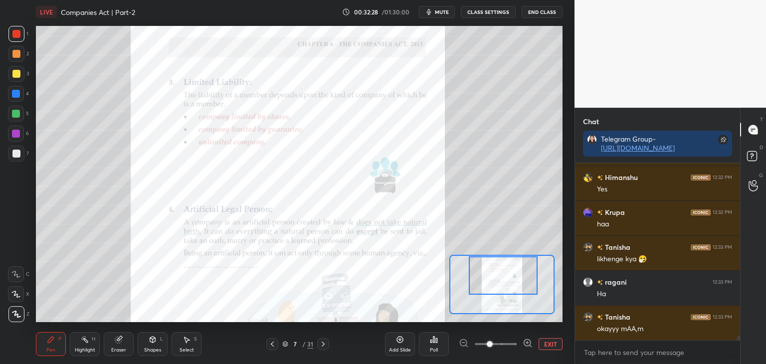
click at [552, 342] on button "EXIT" at bounding box center [551, 344] width 24 height 12
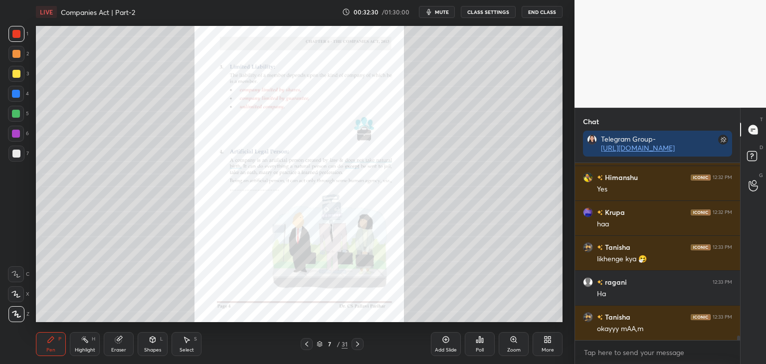
drag, startPoint x: 16, startPoint y: 74, endPoint x: 27, endPoint y: 75, distance: 11.0
click at [17, 74] on div at bounding box center [16, 74] width 8 height 8
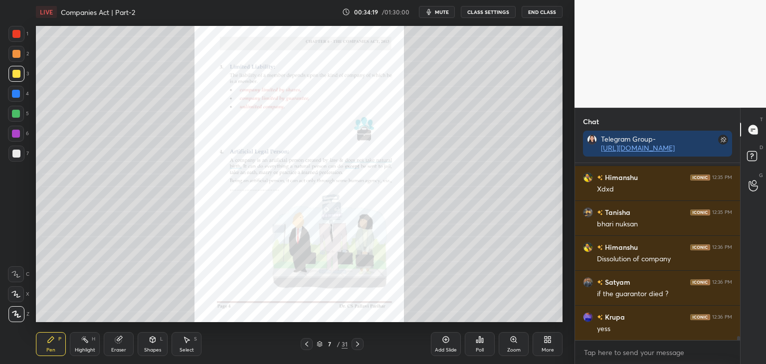
scroll to position [7470, 0]
click at [16, 34] on div at bounding box center [16, 34] width 8 height 8
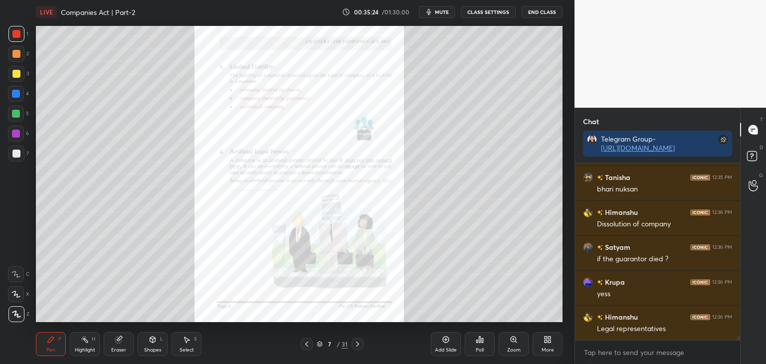
drag, startPoint x: 16, startPoint y: 93, endPoint x: 35, endPoint y: 90, distance: 19.7
click at [16, 93] on div at bounding box center [16, 94] width 8 height 8
click at [14, 132] on div at bounding box center [16, 134] width 8 height 8
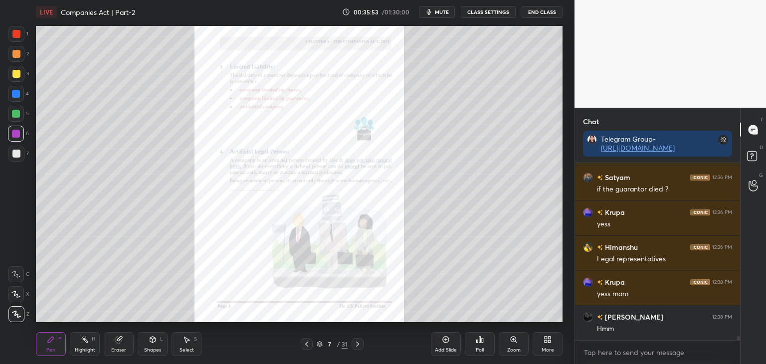
scroll to position [7575, 0]
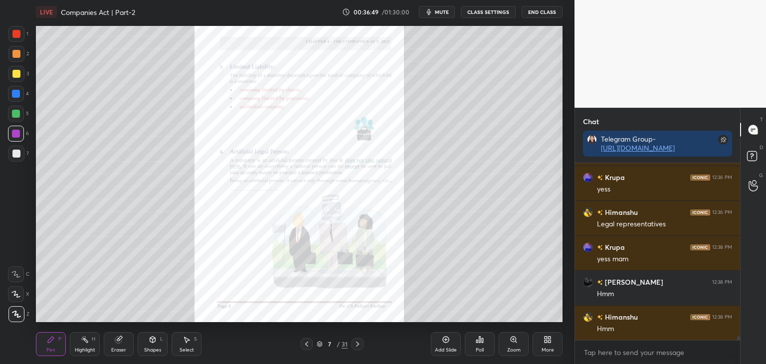
click at [447, 342] on icon at bounding box center [446, 340] width 8 height 8
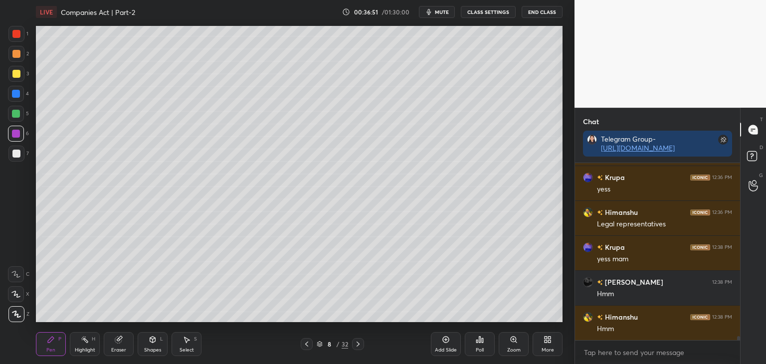
drag, startPoint x: 17, startPoint y: 75, endPoint x: 27, endPoint y: 75, distance: 10.0
click at [18, 75] on div at bounding box center [16, 74] width 8 height 8
click at [14, 114] on div at bounding box center [16, 114] width 8 height 8
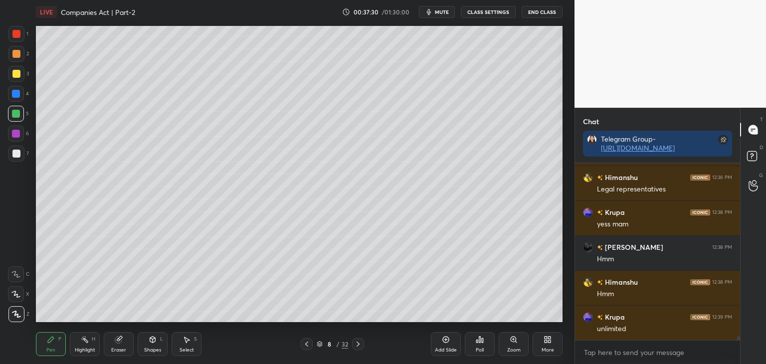
drag, startPoint x: 16, startPoint y: 134, endPoint x: 30, endPoint y: 137, distance: 14.4
click at [17, 134] on div at bounding box center [16, 134] width 8 height 8
click at [14, 153] on div at bounding box center [16, 154] width 8 height 8
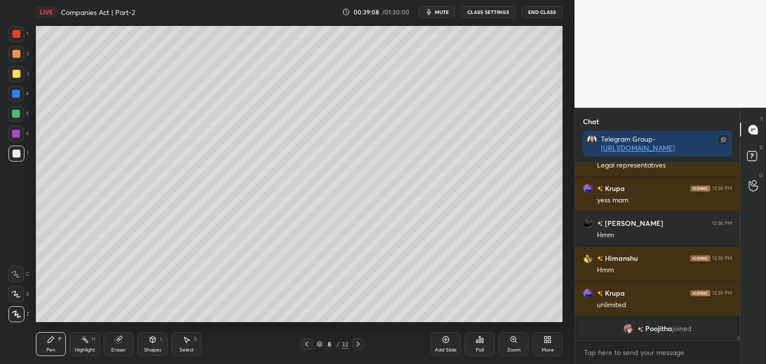
click at [16, 114] on div at bounding box center [16, 114] width 8 height 8
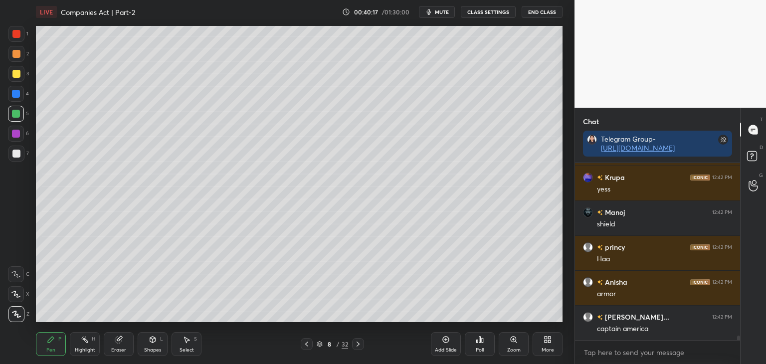
scroll to position [6887, 0]
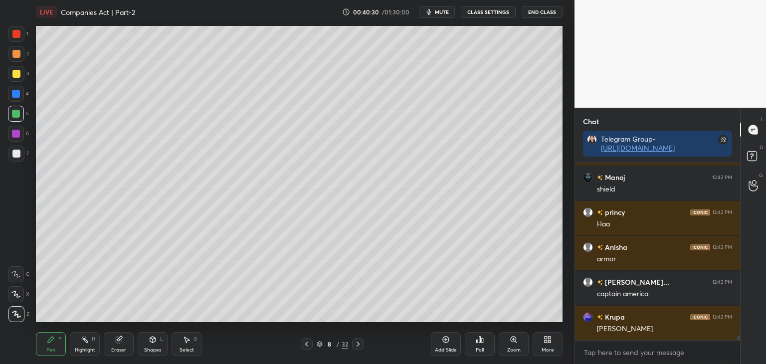
drag, startPoint x: 14, startPoint y: 93, endPoint x: 21, endPoint y: 94, distance: 7.6
click at [14, 94] on div at bounding box center [16, 94] width 8 height 8
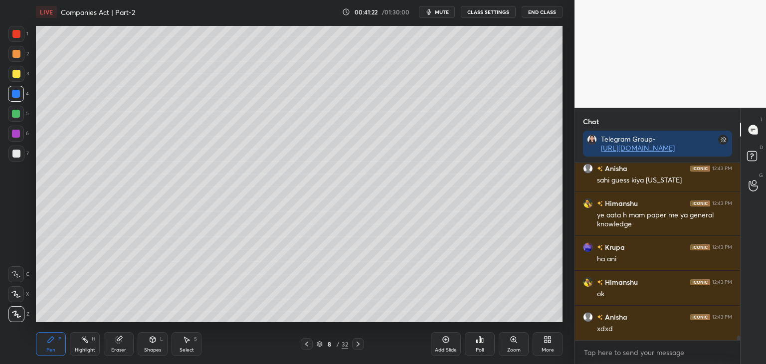
scroll to position [7255, 0]
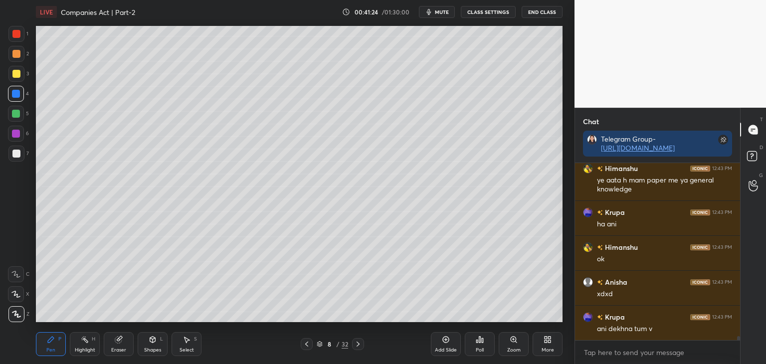
click at [305, 346] on icon at bounding box center [307, 344] width 8 height 8
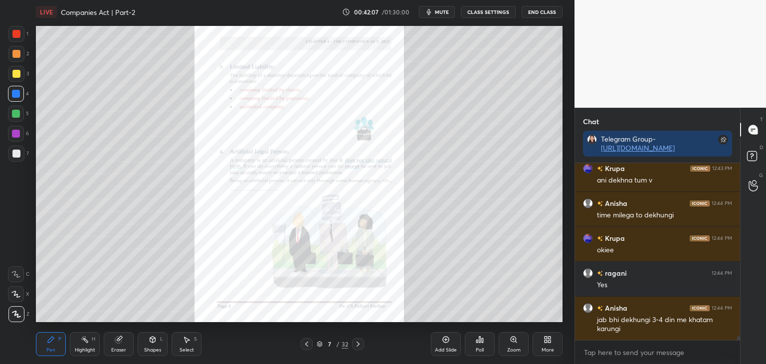
scroll to position [7439, 0]
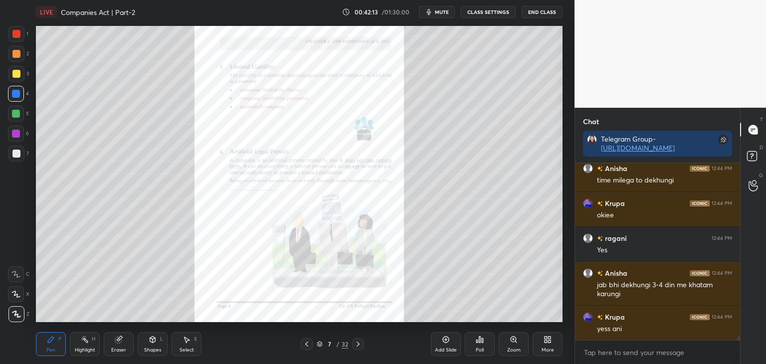
click at [513, 348] on div "Zoom" at bounding box center [513, 350] width 13 height 5
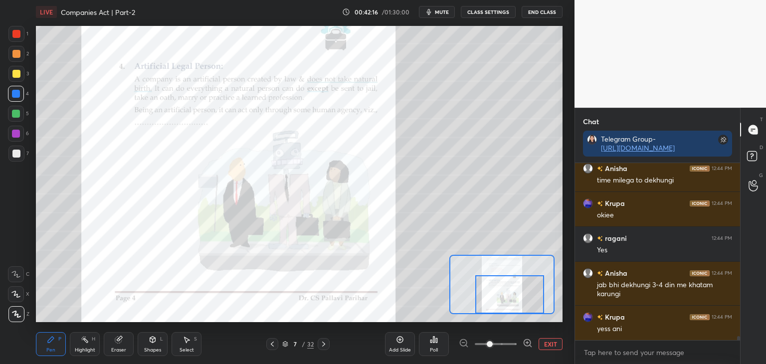
drag, startPoint x: 523, startPoint y: 292, endPoint x: 527, endPoint y: 297, distance: 6.7
click at [529, 300] on div at bounding box center [510, 294] width 69 height 38
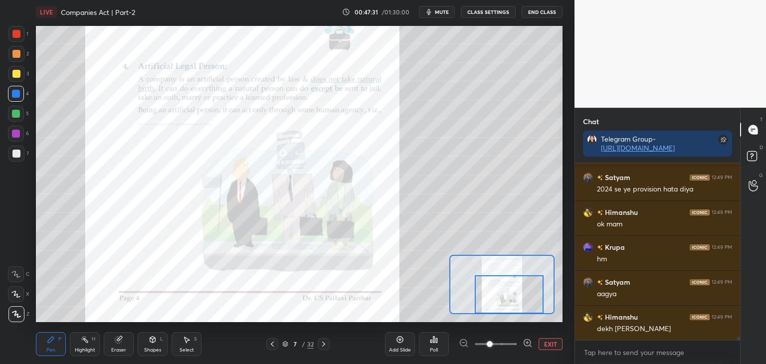
scroll to position [8444, 0]
click at [398, 342] on icon at bounding box center [400, 340] width 6 height 6
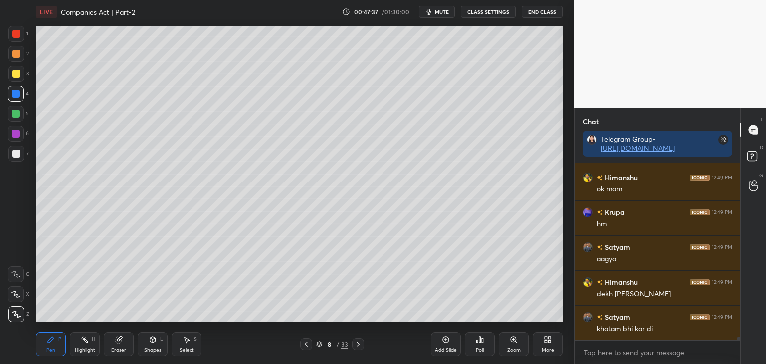
click at [15, 72] on div at bounding box center [16, 74] width 8 height 8
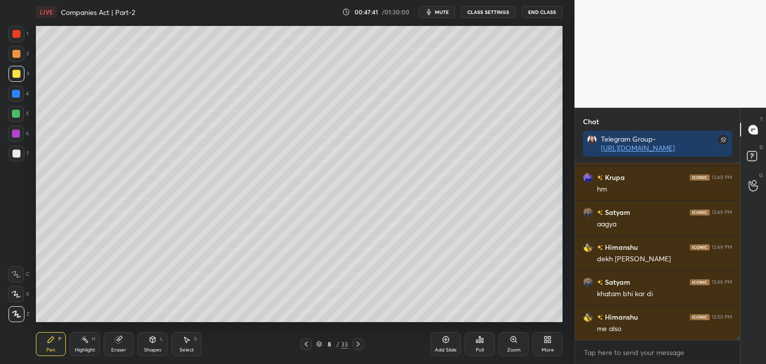
scroll to position [8514, 0]
click at [120, 345] on div "Eraser" at bounding box center [119, 344] width 30 height 24
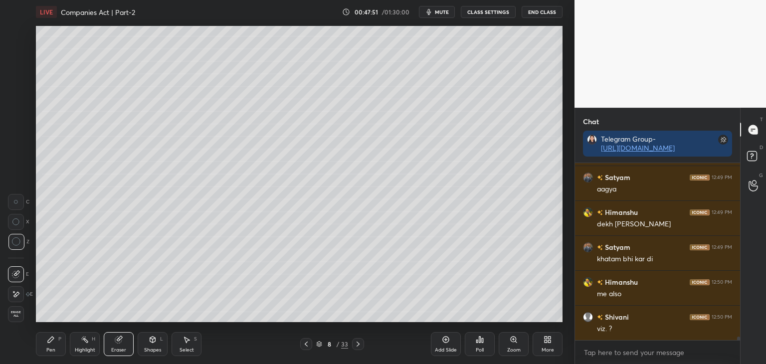
scroll to position [8549, 0]
drag, startPoint x: 49, startPoint y: 339, endPoint x: 61, endPoint y: 332, distance: 13.9
click at [50, 339] on icon at bounding box center [51, 340] width 8 height 8
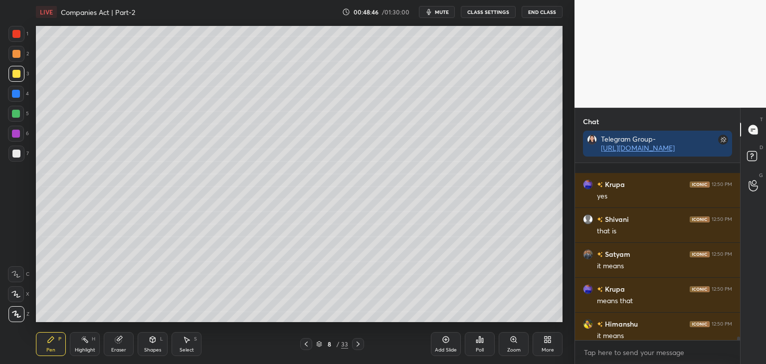
scroll to position [8942, 0]
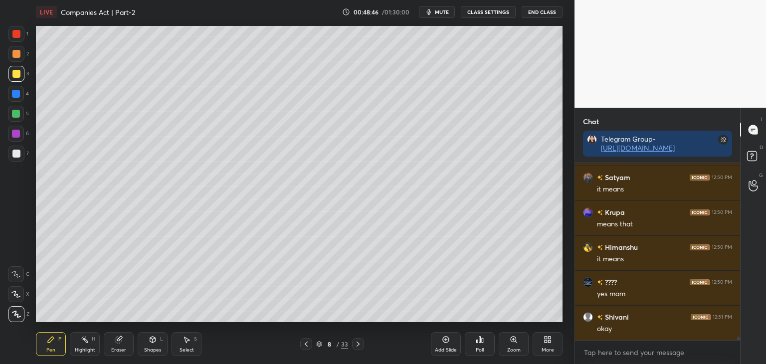
drag, startPoint x: 740, startPoint y: 338, endPoint x: 739, endPoint y: 351, distance: 13.5
click at [740, 350] on div "Chat Telegram Group- [URL][DOMAIN_NAME] Krupa 12:50 PM yes [PERSON_NAME] 12:50 …" at bounding box center [671, 236] width 192 height 256
click at [15, 115] on div at bounding box center [16, 114] width 8 height 8
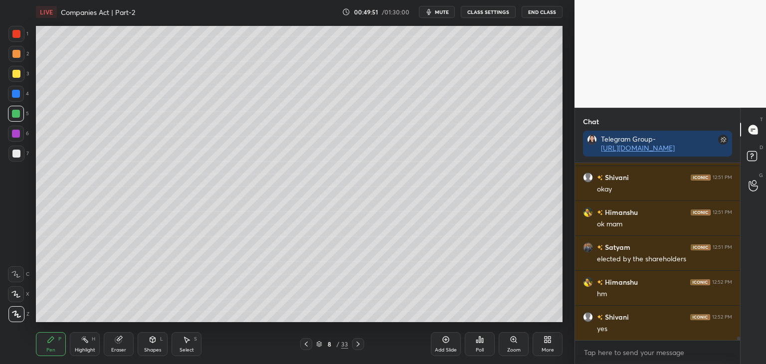
scroll to position [9117, 0]
click at [16, 136] on div at bounding box center [16, 134] width 8 height 8
click at [21, 113] on div at bounding box center [16, 114] width 16 height 16
click at [15, 137] on div at bounding box center [16, 134] width 8 height 8
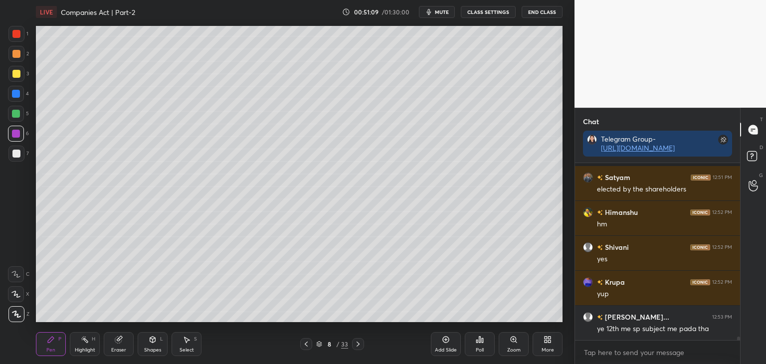
scroll to position [9196, 0]
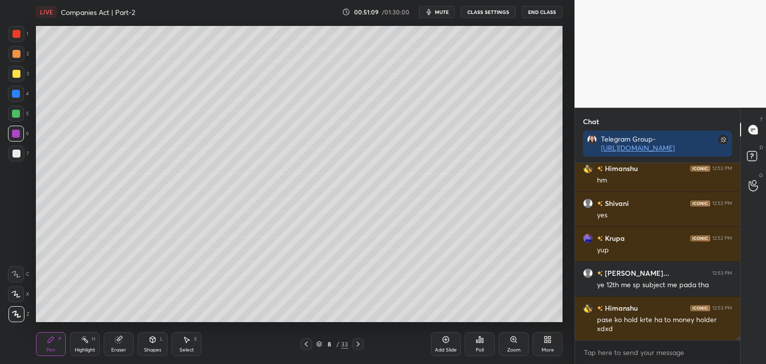
click at [18, 152] on div at bounding box center [16, 154] width 8 height 8
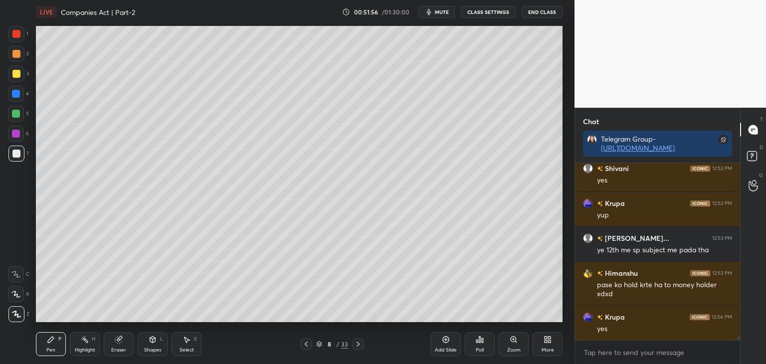
click at [311, 342] on div at bounding box center [306, 344] width 12 height 12
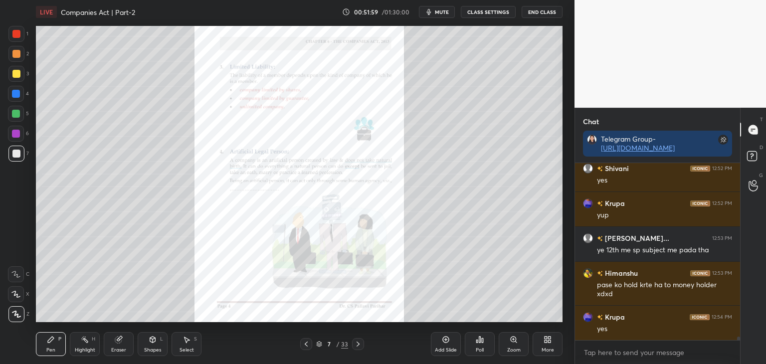
click at [16, 133] on div at bounding box center [16, 134] width 8 height 8
click at [357, 344] on icon at bounding box center [358, 344] width 8 height 8
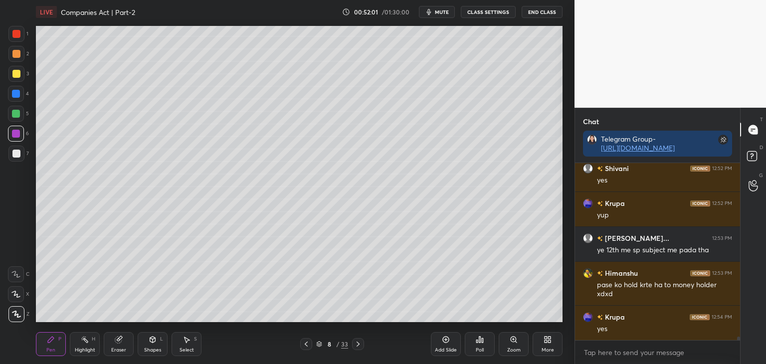
click at [359, 344] on icon at bounding box center [358, 344] width 8 height 8
click at [358, 346] on icon at bounding box center [358, 344] width 3 height 5
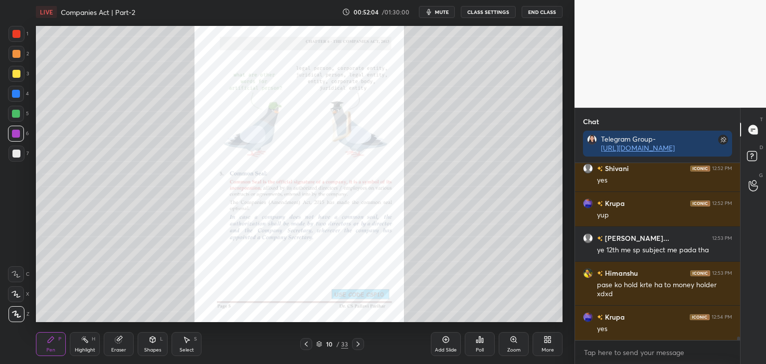
click at [513, 345] on div "Zoom" at bounding box center [514, 344] width 30 height 24
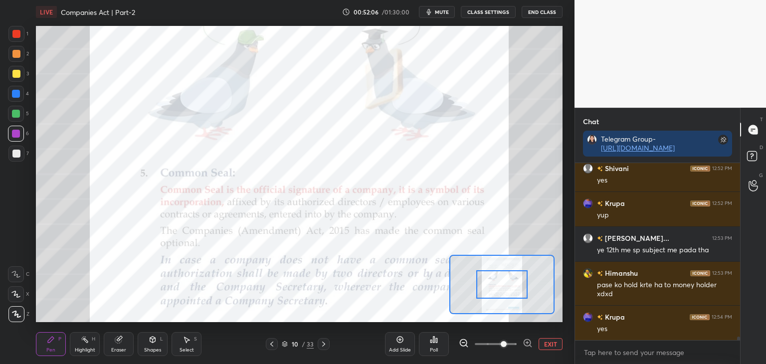
click at [501, 343] on span at bounding box center [504, 344] width 6 height 6
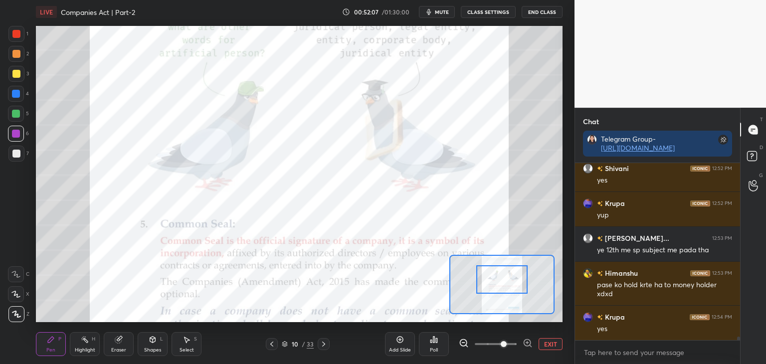
click at [517, 288] on div at bounding box center [503, 279] width 52 height 28
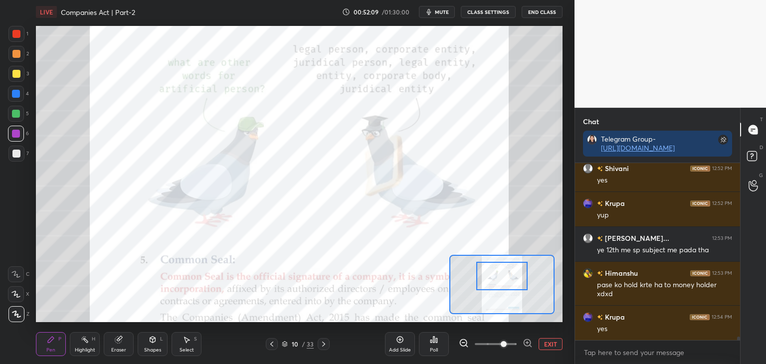
click at [517, 290] on div at bounding box center [503, 276] width 52 height 28
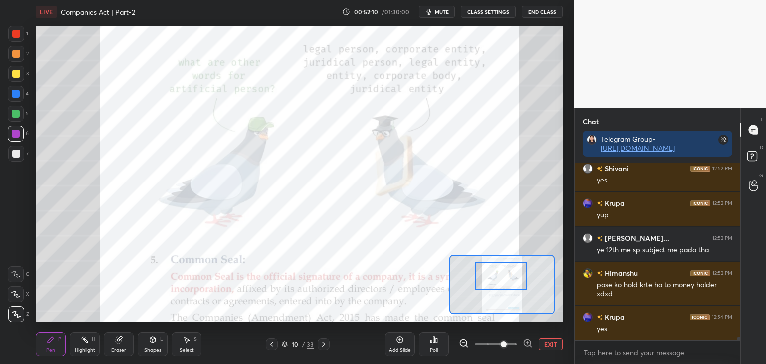
click at [514, 290] on div at bounding box center [502, 284] width 105 height 59
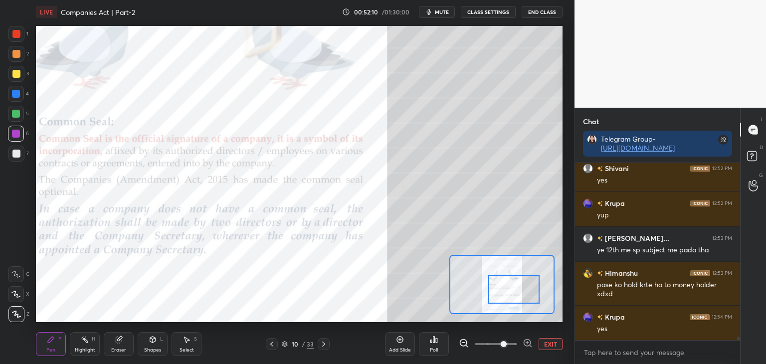
scroll to position [9275, 0]
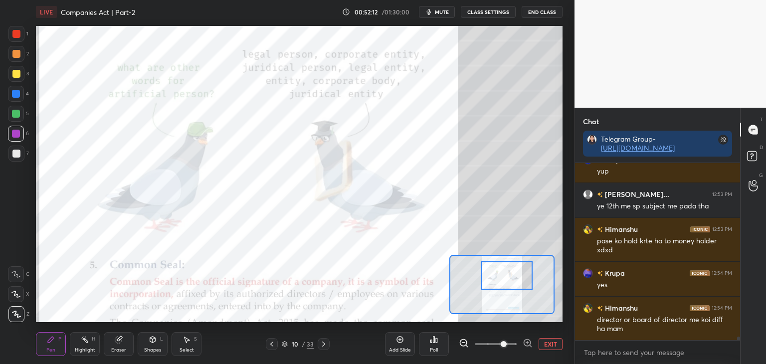
drag, startPoint x: 513, startPoint y: 294, endPoint x: 507, endPoint y: 280, distance: 15.2
click at [507, 280] on div at bounding box center [507, 275] width 52 height 28
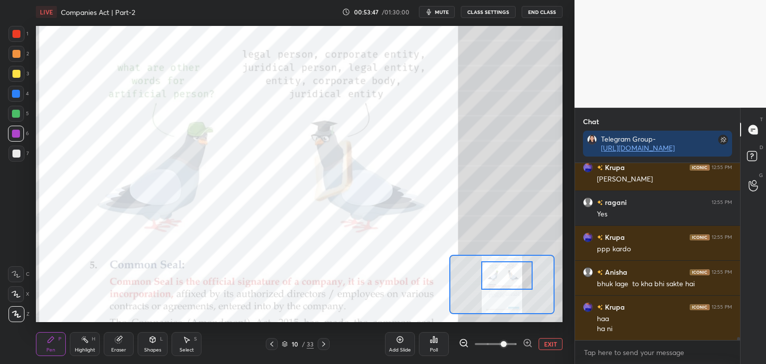
scroll to position [9539, 0]
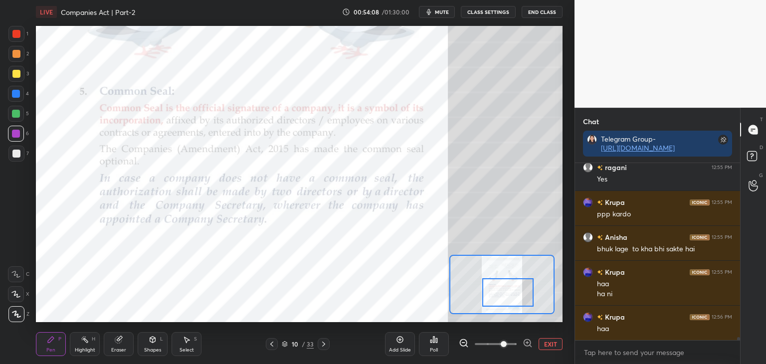
drag, startPoint x: 501, startPoint y: 276, endPoint x: 502, endPoint y: 292, distance: 16.0
click at [503, 292] on div at bounding box center [508, 292] width 52 height 28
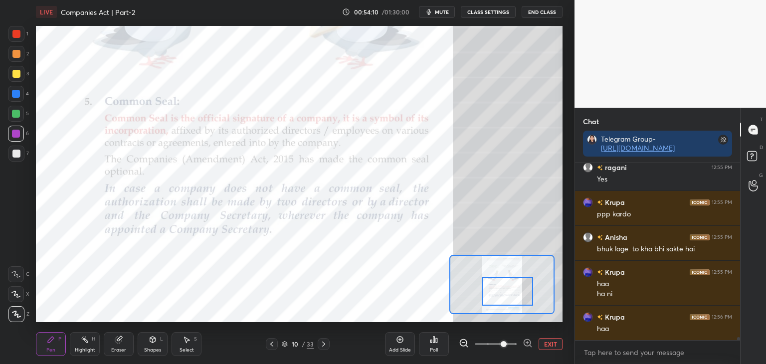
click at [15, 93] on div at bounding box center [16, 94] width 8 height 8
click at [324, 346] on icon at bounding box center [324, 344] width 8 height 8
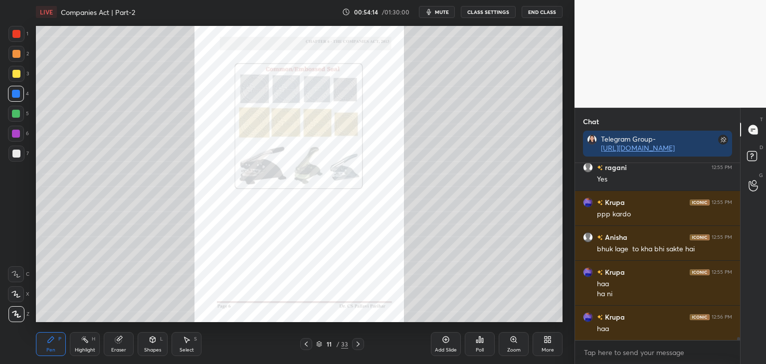
click at [511, 346] on div "Zoom" at bounding box center [514, 344] width 30 height 24
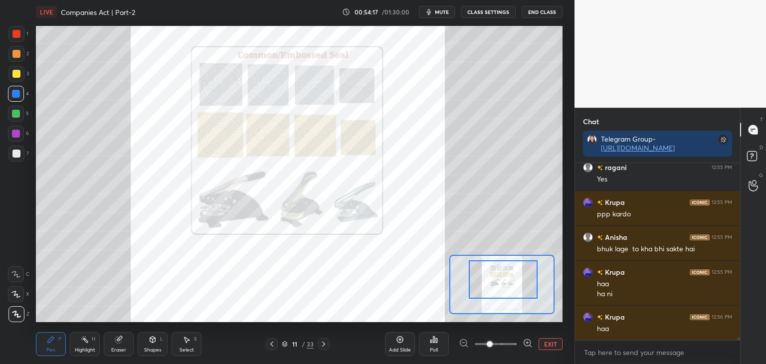
click at [515, 288] on div at bounding box center [503, 279] width 69 height 38
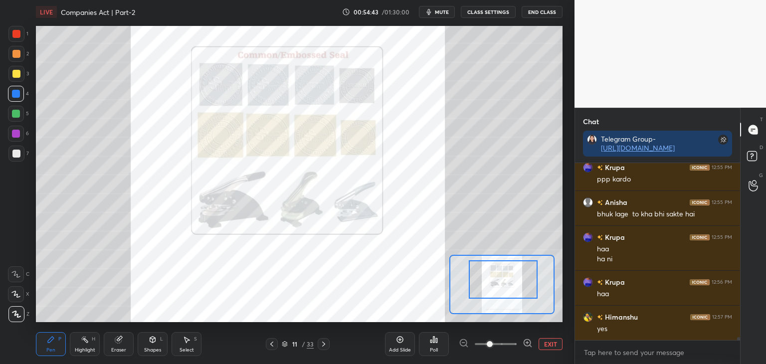
click at [566, 106] on div "Setting up your live class Poll for secs No correct answer Start poll" at bounding box center [299, 174] width 535 height 300
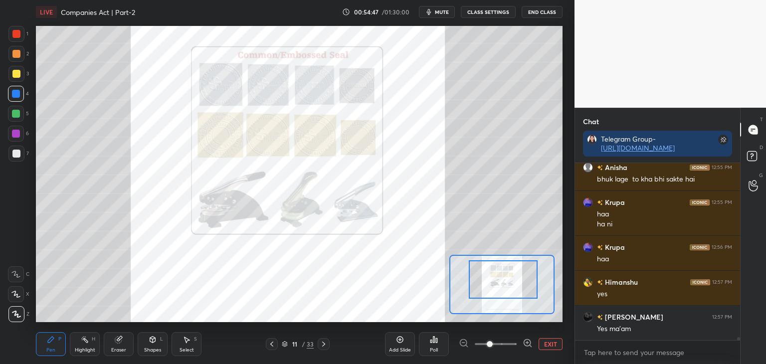
click at [127, 342] on div "Eraser" at bounding box center [119, 344] width 30 height 24
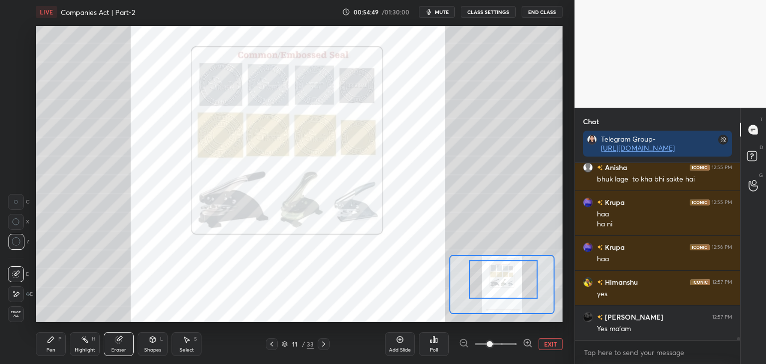
click at [558, 130] on div "Setting up your live class Poll for secs No correct answer Start poll" at bounding box center [299, 174] width 535 height 300
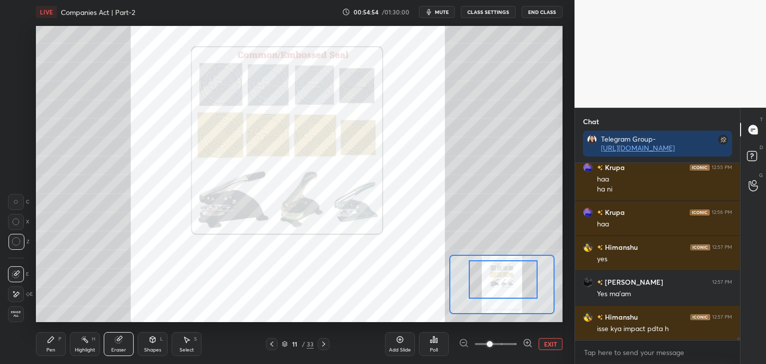
click at [46, 347] on div "Pen P" at bounding box center [51, 344] width 30 height 24
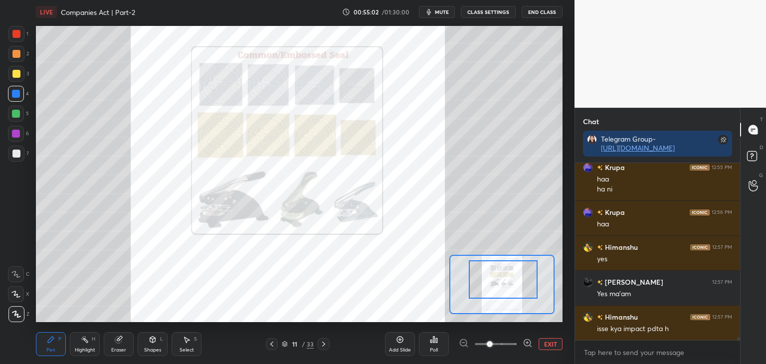
scroll to position [9679, 0]
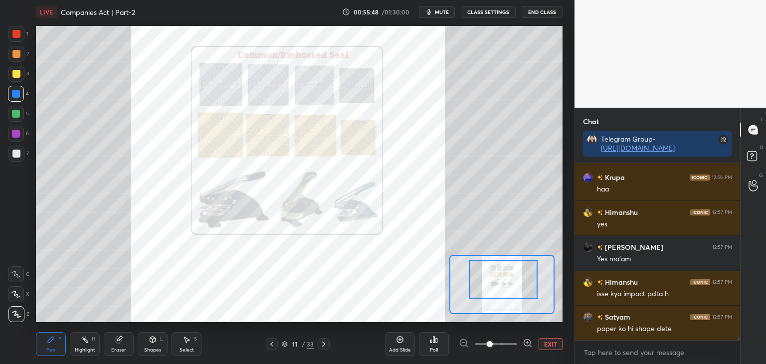
click at [274, 346] on icon at bounding box center [272, 344] width 8 height 8
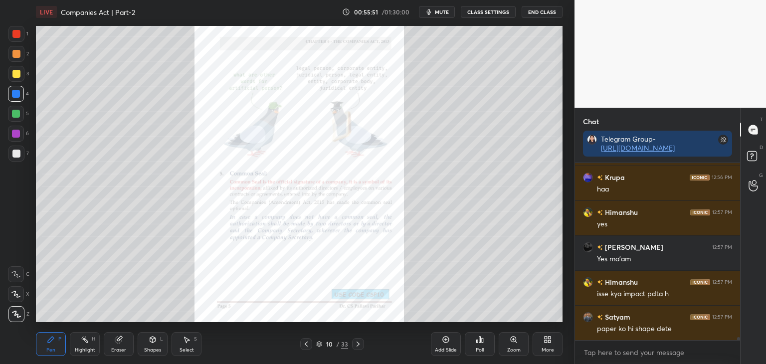
click at [515, 344] on icon at bounding box center [514, 340] width 8 height 8
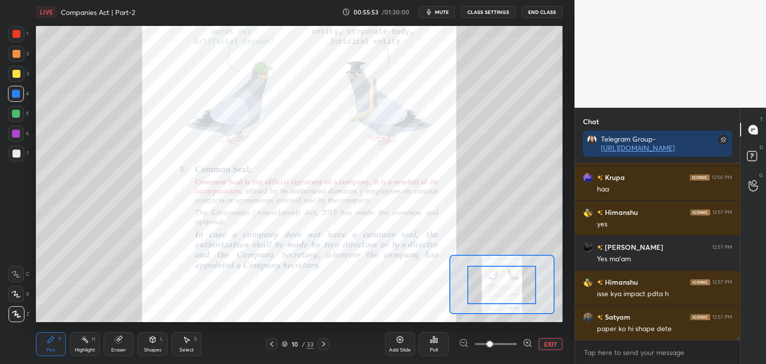
scroll to position [9714, 0]
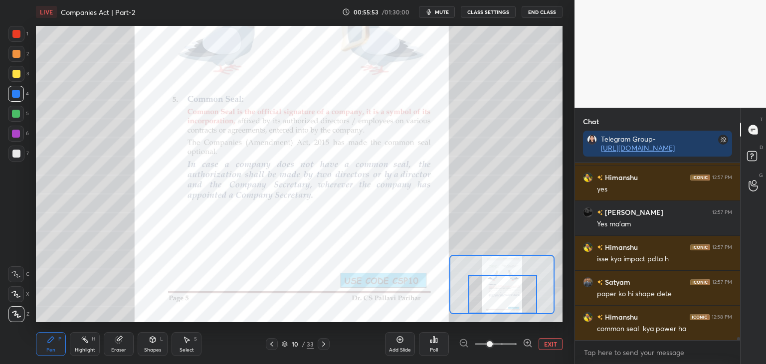
drag, startPoint x: 514, startPoint y: 290, endPoint x: 515, endPoint y: 301, distance: 11.0
click at [515, 301] on div at bounding box center [503, 294] width 69 height 38
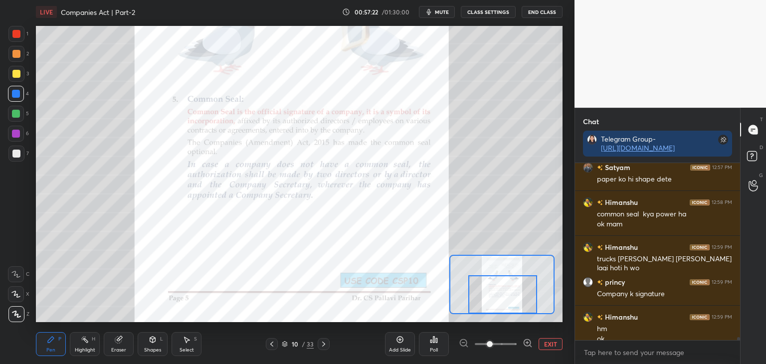
scroll to position [9839, 0]
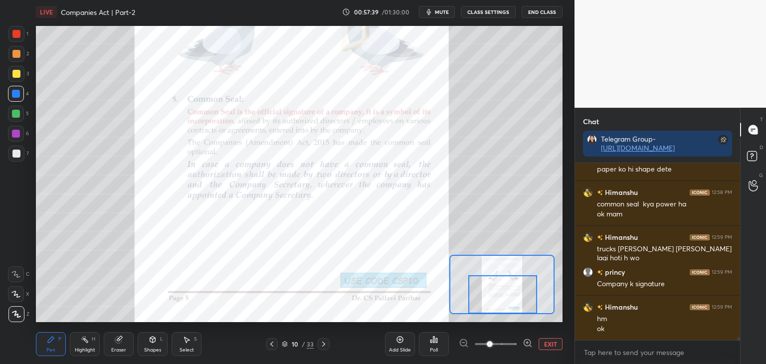
click at [15, 33] on div at bounding box center [16, 34] width 8 height 8
click at [553, 345] on button "EXIT" at bounding box center [551, 344] width 24 height 12
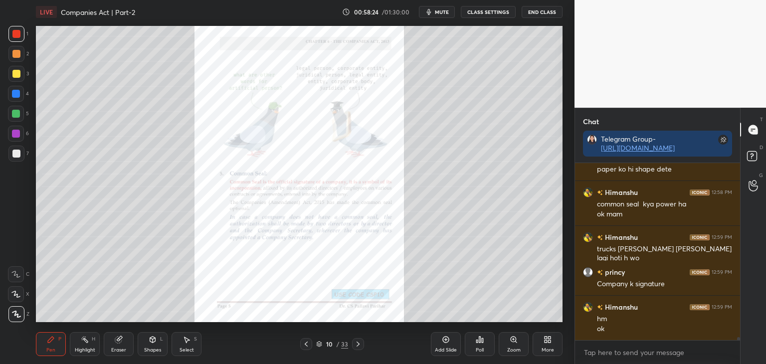
drag, startPoint x: 14, startPoint y: 114, endPoint x: 25, endPoint y: 114, distance: 11.5
click at [15, 114] on div at bounding box center [16, 114] width 8 height 8
click at [16, 35] on div at bounding box center [16, 34] width 8 height 8
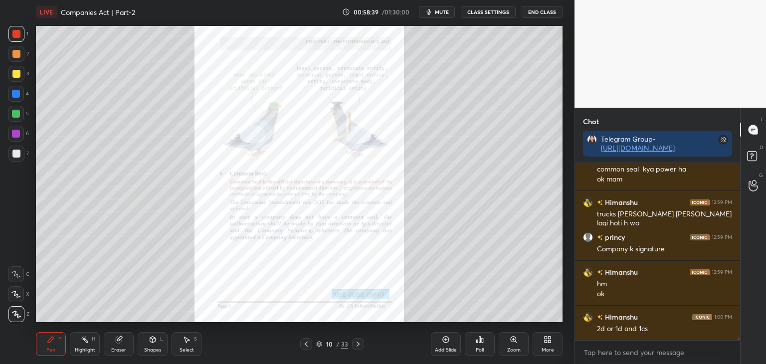
click at [16, 113] on div at bounding box center [16, 114] width 8 height 8
click at [18, 32] on div at bounding box center [16, 34] width 8 height 8
click at [18, 114] on div at bounding box center [16, 114] width 8 height 8
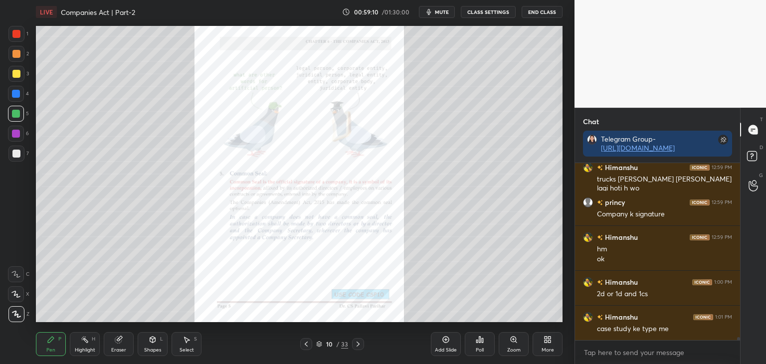
click at [307, 343] on icon at bounding box center [306, 344] width 8 height 8
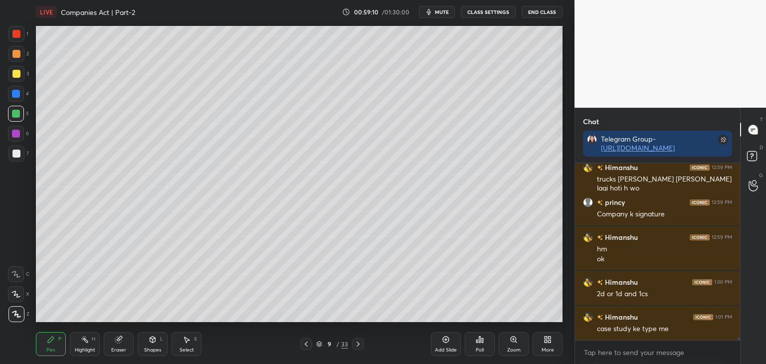
click at [304, 345] on icon at bounding box center [306, 344] width 8 height 8
click at [307, 345] on icon at bounding box center [306, 344] width 8 height 8
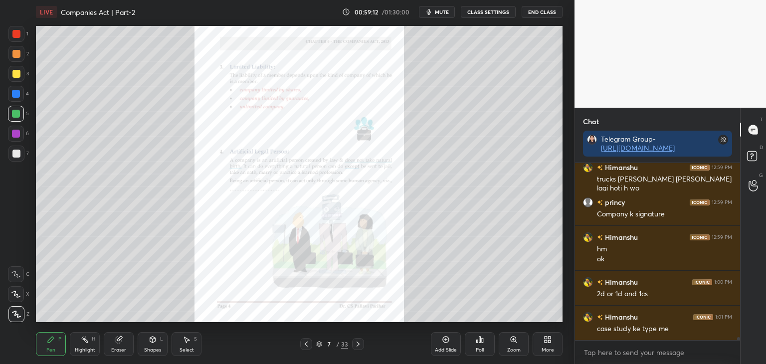
click at [307, 341] on icon at bounding box center [306, 344] width 8 height 8
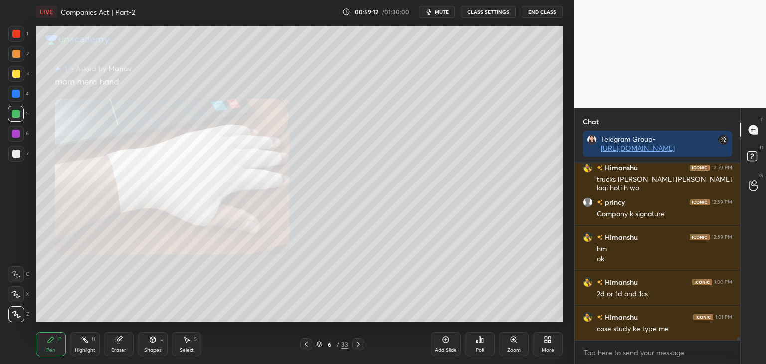
click at [306, 342] on icon at bounding box center [306, 344] width 8 height 8
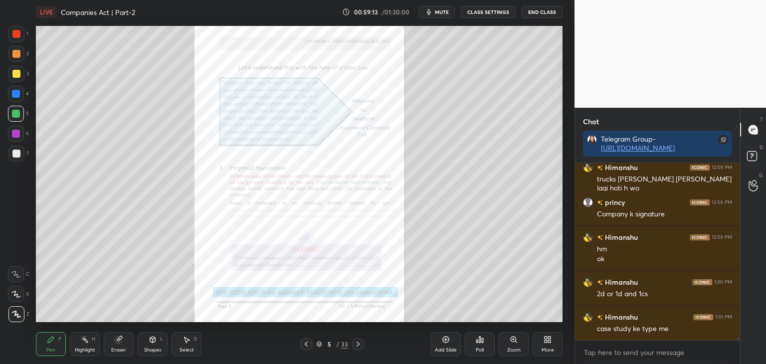
click at [305, 342] on icon at bounding box center [306, 344] width 8 height 8
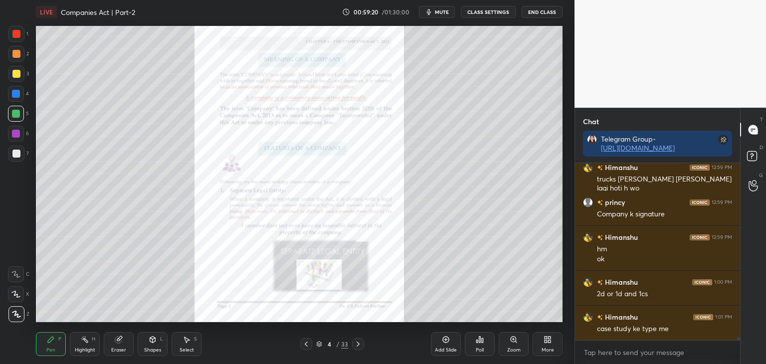
click at [358, 344] on icon at bounding box center [358, 344] width 8 height 8
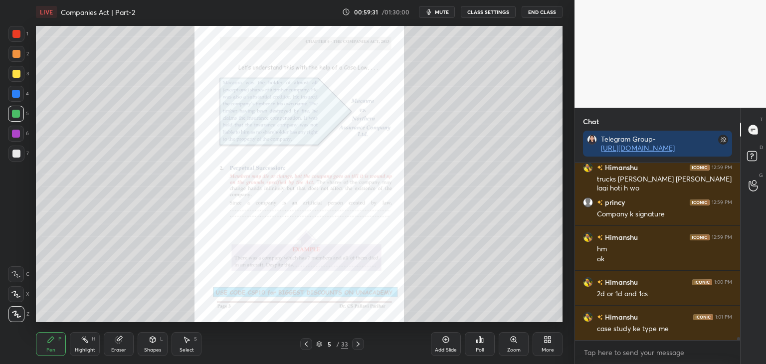
click at [360, 343] on icon at bounding box center [358, 344] width 8 height 8
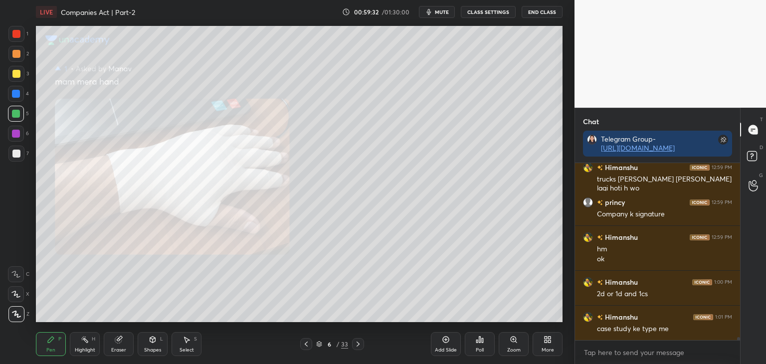
click at [361, 346] on icon at bounding box center [358, 344] width 8 height 8
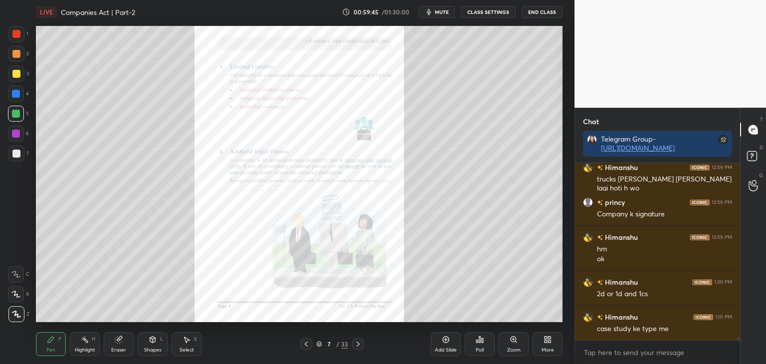
scroll to position [9951, 0]
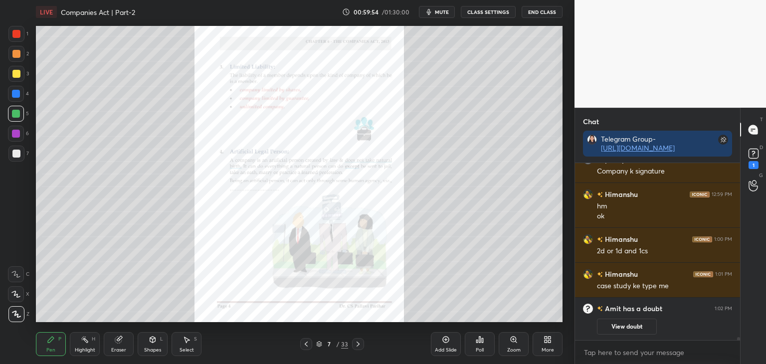
click at [357, 345] on icon at bounding box center [358, 344] width 8 height 8
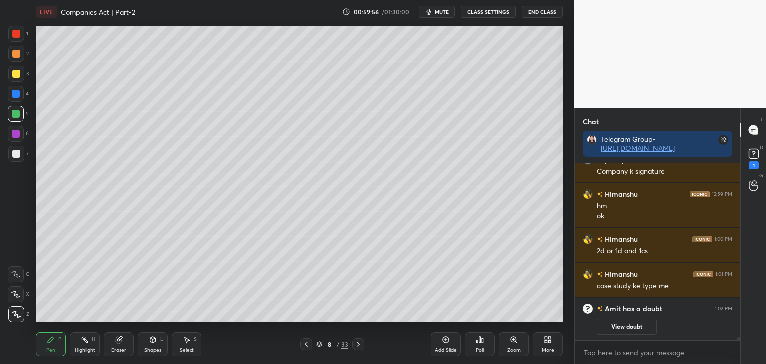
drag, startPoint x: 358, startPoint y: 346, endPoint x: 368, endPoint y: 326, distance: 22.3
click at [358, 346] on icon at bounding box center [358, 344] width 8 height 8
click at [306, 345] on icon at bounding box center [306, 344] width 8 height 8
click at [306, 344] on icon at bounding box center [306, 344] width 8 height 8
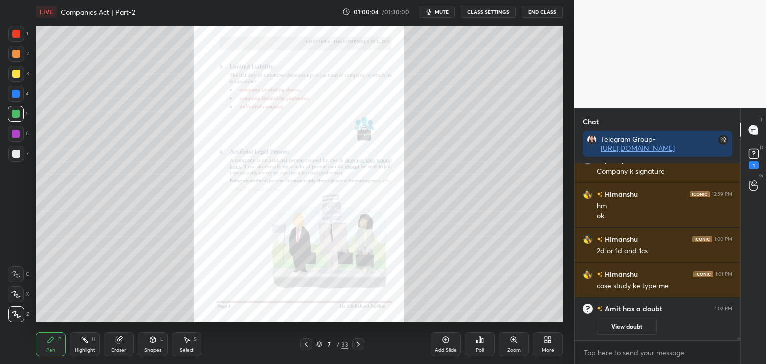
scroll to position [8880, 0]
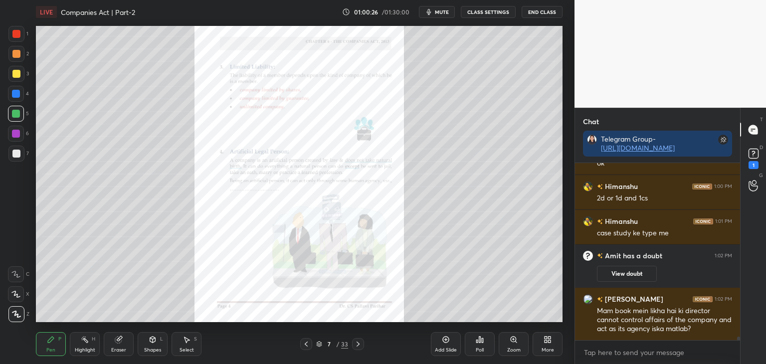
click at [357, 343] on icon at bounding box center [358, 344] width 8 height 8
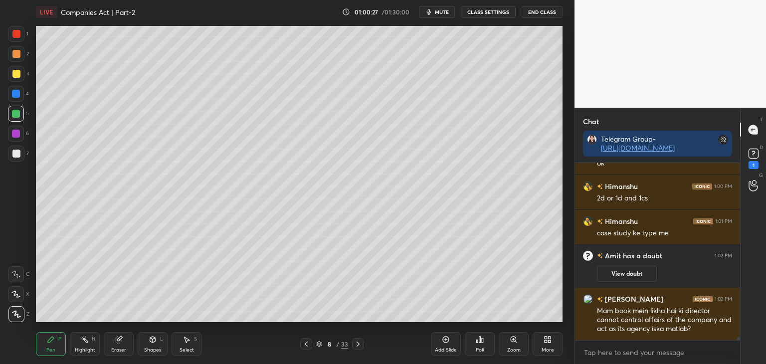
click at [359, 344] on icon at bounding box center [358, 344] width 3 height 5
click at [357, 345] on icon at bounding box center [358, 344] width 8 height 8
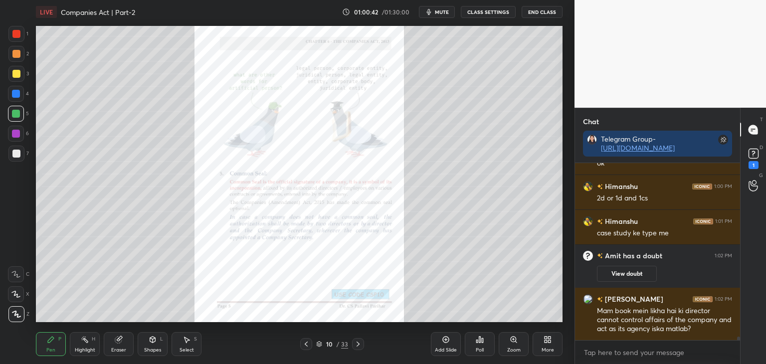
scroll to position [8914, 0]
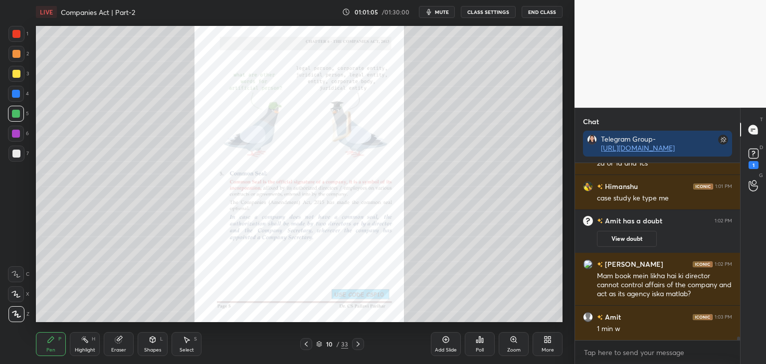
click at [304, 346] on icon at bounding box center [306, 344] width 8 height 8
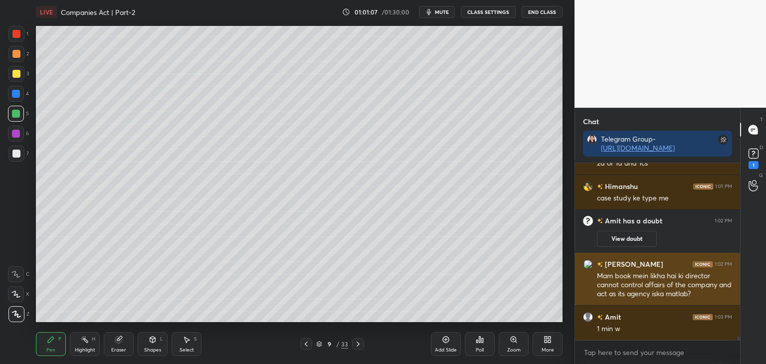
scroll to position [8949, 0]
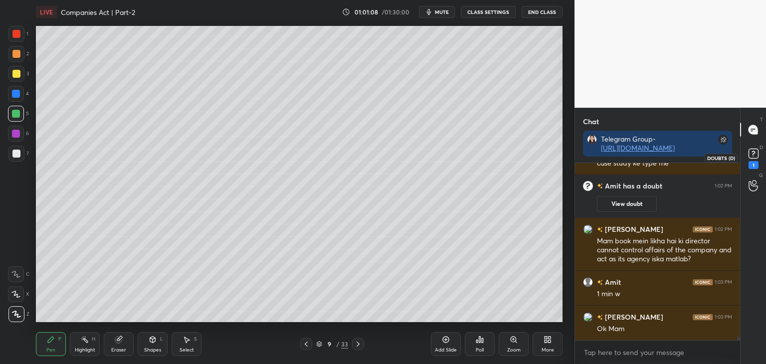
click at [751, 151] on rect at bounding box center [753, 153] width 9 height 9
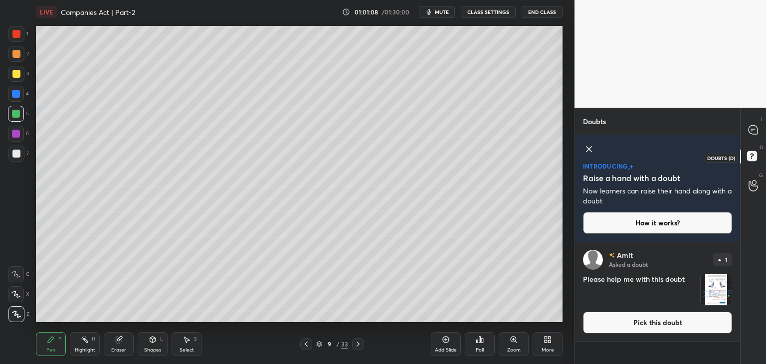
scroll to position [120, 162]
click at [665, 326] on button "Pick this doubt" at bounding box center [657, 323] width 149 height 22
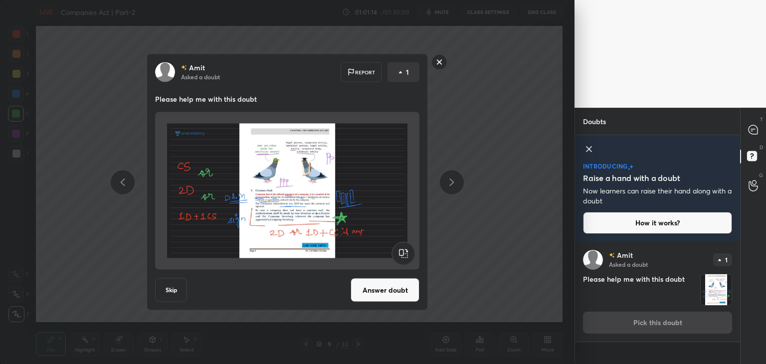
drag, startPoint x: 369, startPoint y: 286, endPoint x: 376, endPoint y: 287, distance: 7.1
click at [373, 288] on button "Answer doubt" at bounding box center [385, 290] width 69 height 24
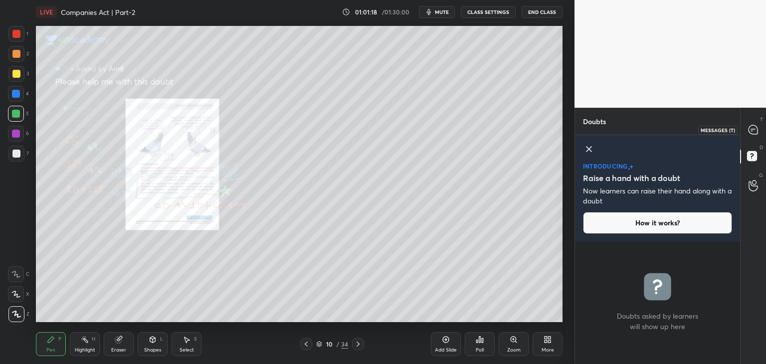
click at [754, 130] on icon at bounding box center [753, 129] width 9 height 9
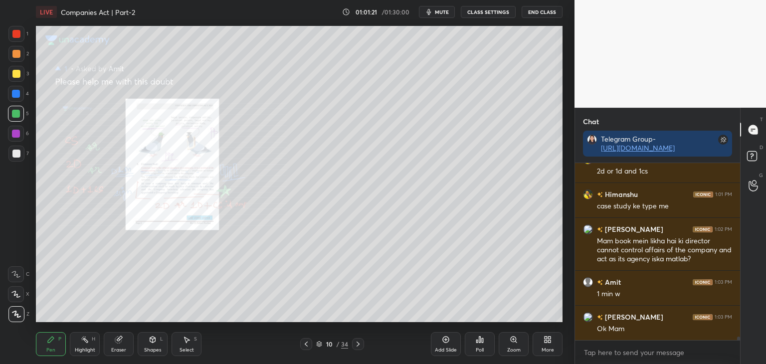
scroll to position [9108, 0]
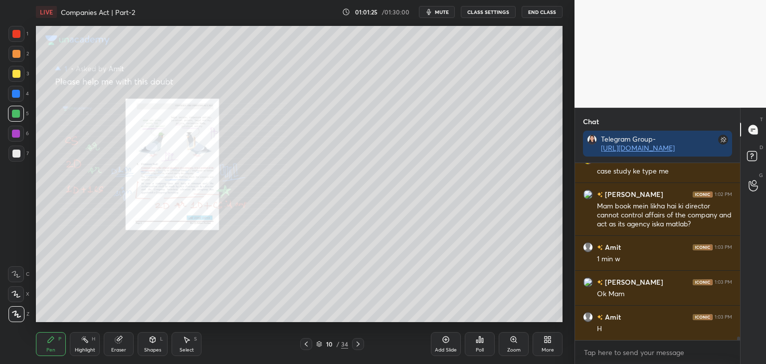
click at [306, 344] on icon at bounding box center [306, 344] width 8 height 8
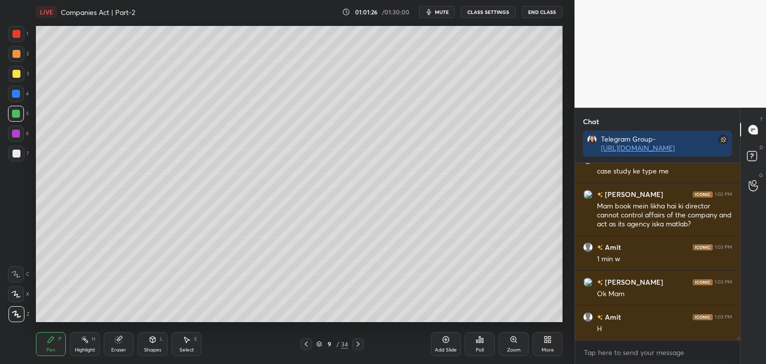
click at [307, 343] on icon at bounding box center [306, 344] width 8 height 8
click at [305, 343] on icon at bounding box center [306, 344] width 8 height 8
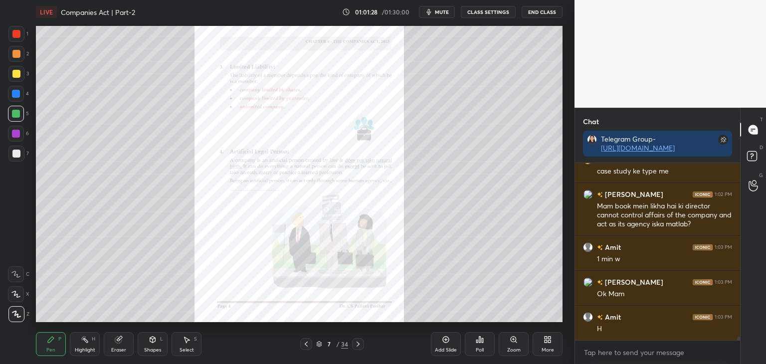
click at [359, 343] on icon at bounding box center [358, 344] width 8 height 8
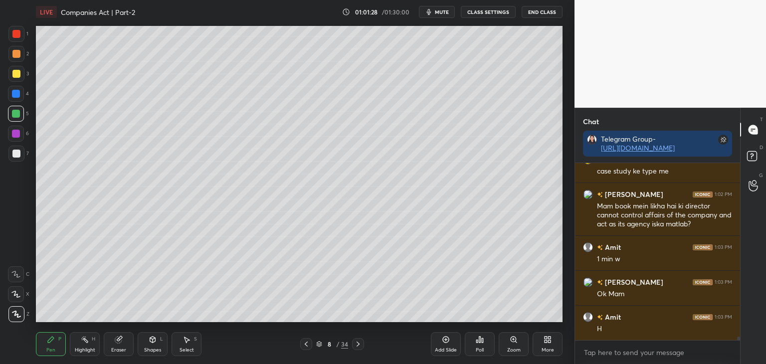
click at [359, 344] on icon at bounding box center [358, 344] width 8 height 8
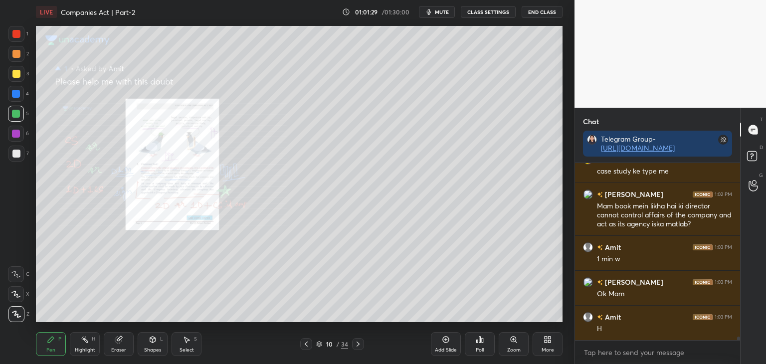
click at [359, 344] on icon at bounding box center [358, 344] width 8 height 8
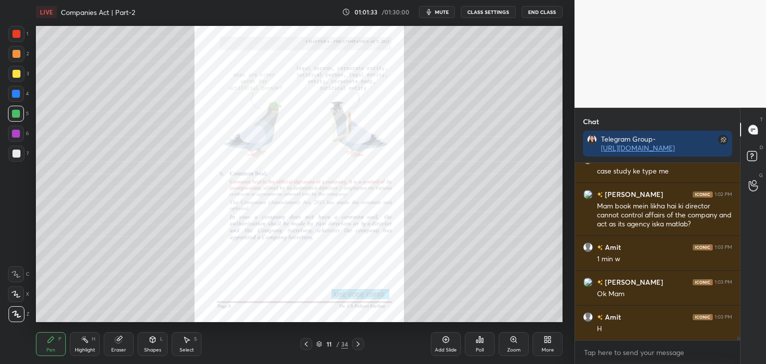
scroll to position [9143, 0]
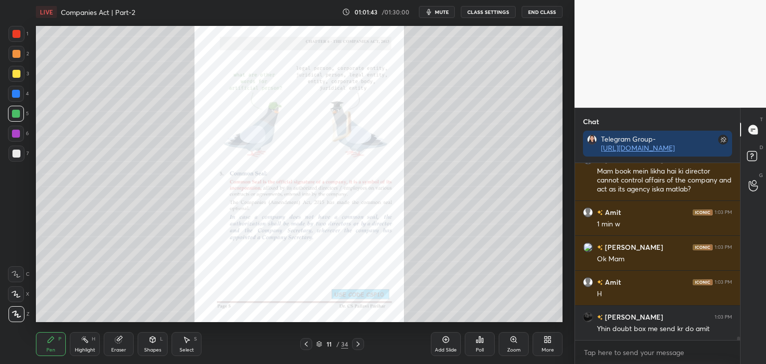
click at [359, 347] on icon at bounding box center [358, 344] width 8 height 8
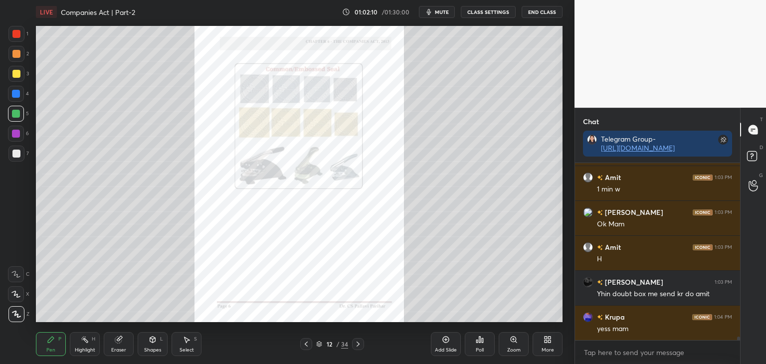
scroll to position [9213, 0]
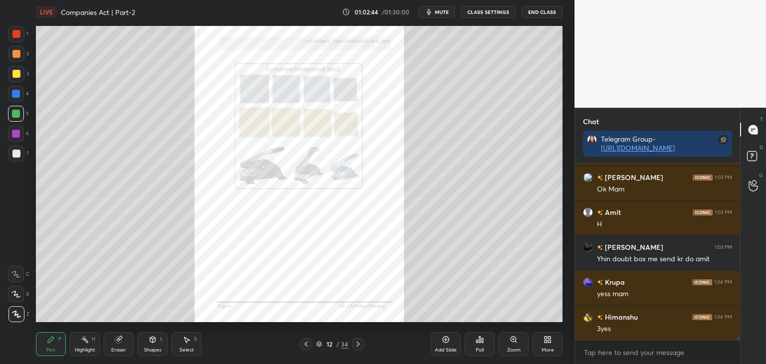
click at [16, 132] on div at bounding box center [16, 134] width 8 height 8
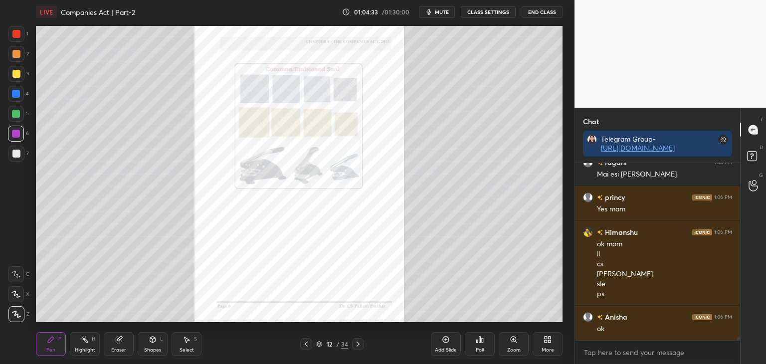
scroll to position [9542, 0]
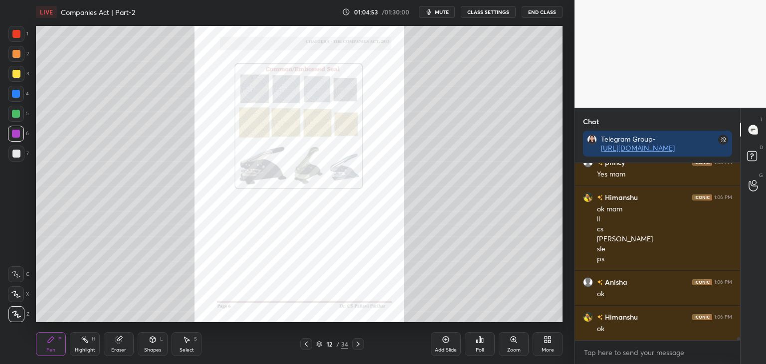
click at [360, 344] on icon at bounding box center [358, 344] width 8 height 8
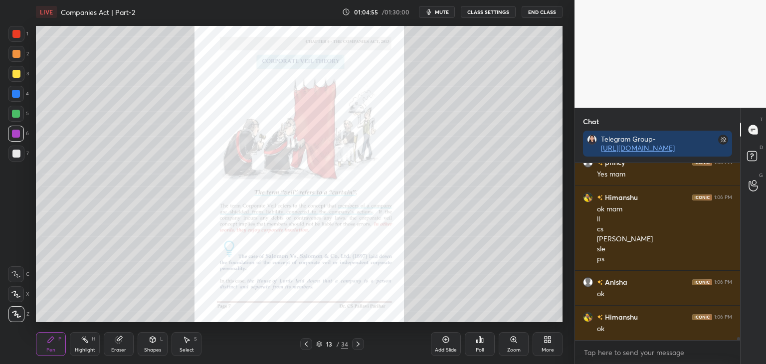
click at [16, 93] on div at bounding box center [16, 94] width 8 height 8
click at [517, 344] on div "Zoom" at bounding box center [514, 344] width 30 height 24
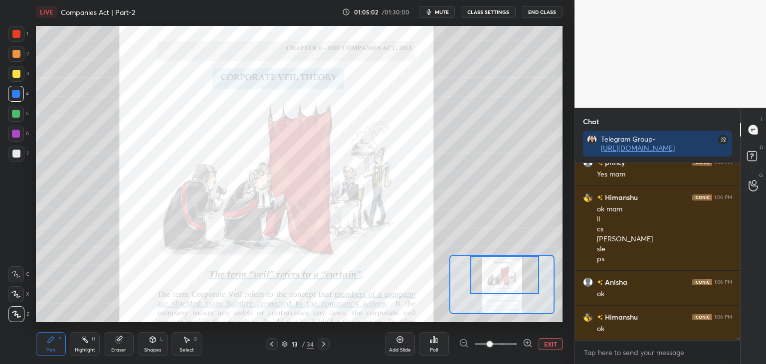
drag, startPoint x: 524, startPoint y: 293, endPoint x: 528, endPoint y: 286, distance: 7.6
click at [528, 286] on div at bounding box center [505, 275] width 69 height 38
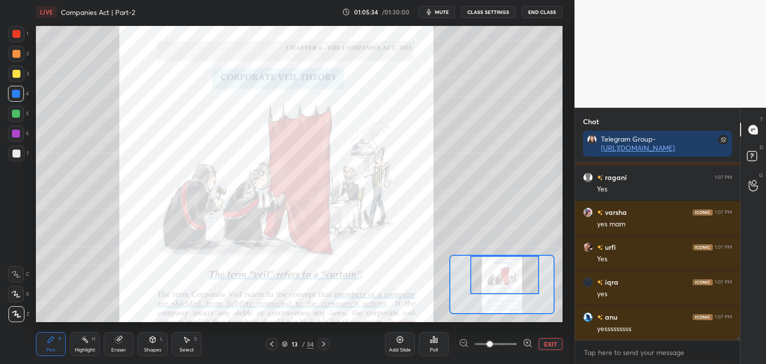
scroll to position [10555, 0]
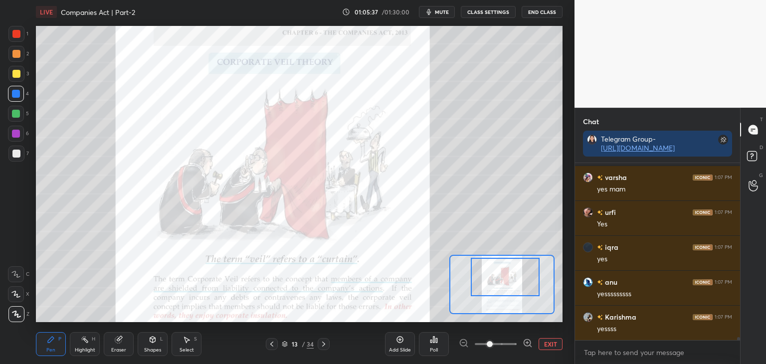
click at [511, 274] on div at bounding box center [505, 277] width 69 height 38
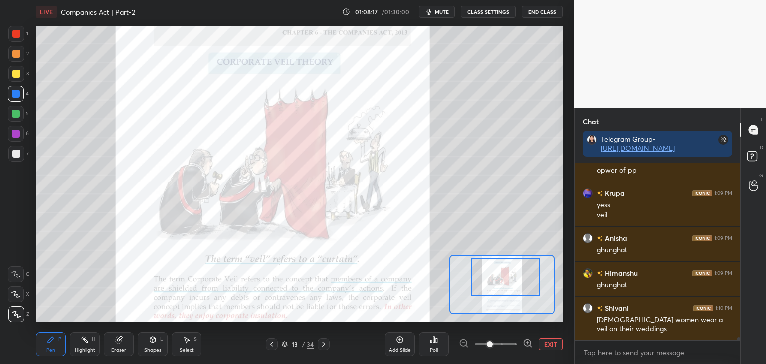
scroll to position [10794, 0]
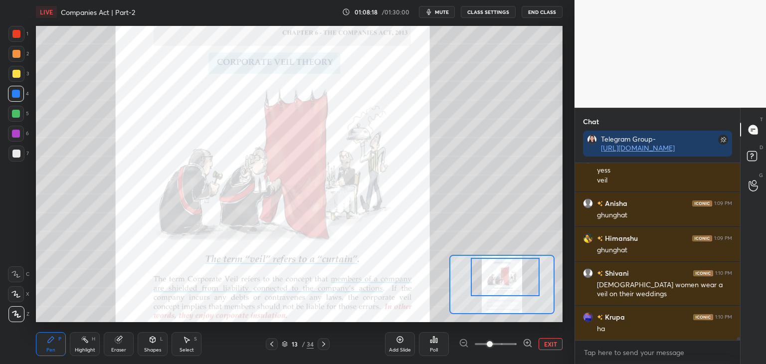
click at [551, 346] on button "EXIT" at bounding box center [551, 344] width 24 height 12
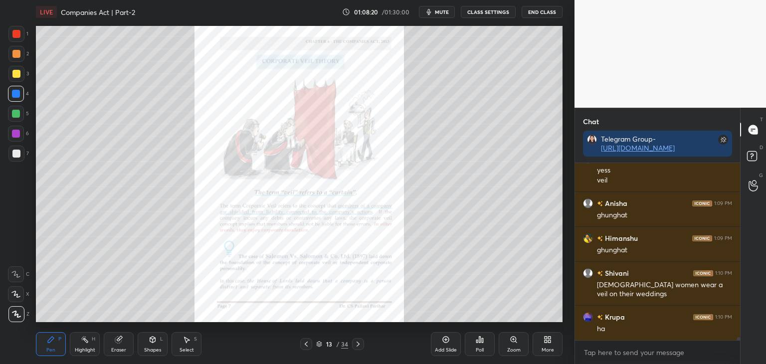
drag, startPoint x: 14, startPoint y: 74, endPoint x: 32, endPoint y: 75, distance: 18.0
click at [17, 74] on div at bounding box center [16, 74] width 8 height 8
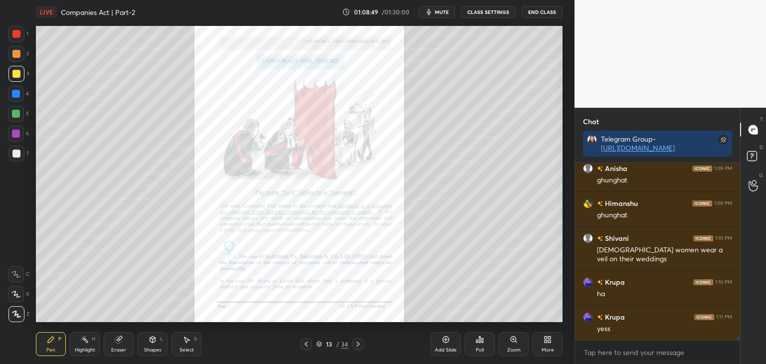
scroll to position [10863, 0]
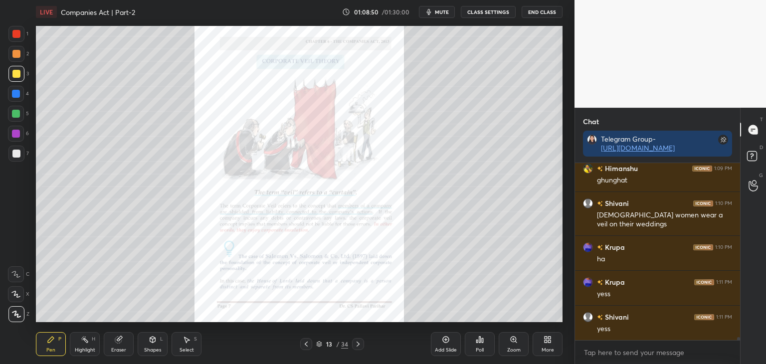
click at [13, 113] on div at bounding box center [16, 114] width 8 height 8
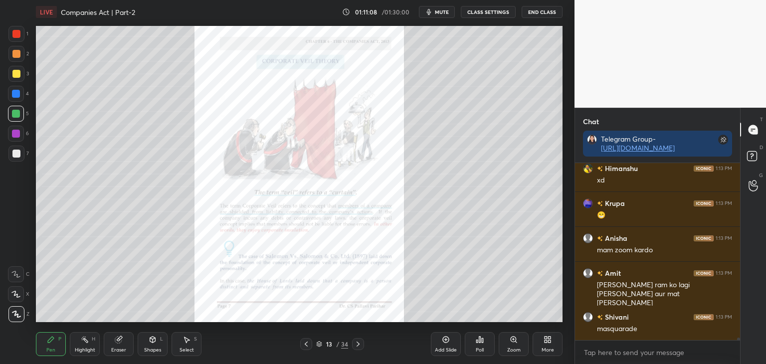
scroll to position [11321, 0]
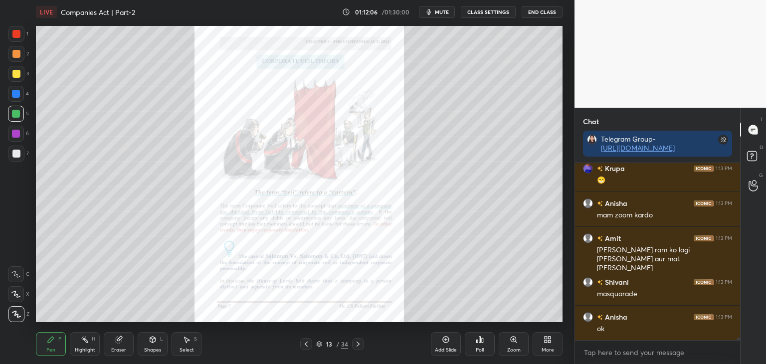
click at [514, 339] on icon at bounding box center [514, 340] width 8 height 8
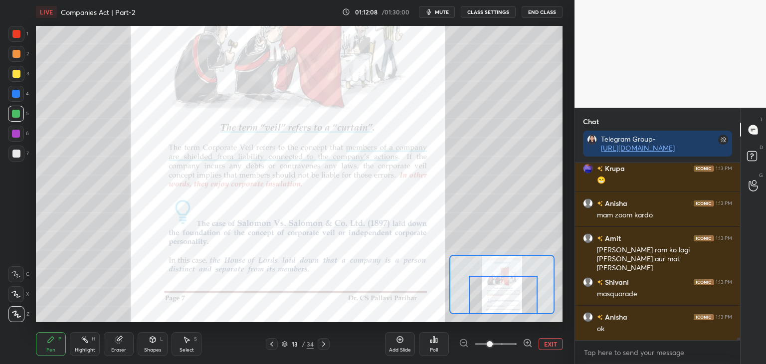
drag, startPoint x: 515, startPoint y: 284, endPoint x: 517, endPoint y: 292, distance: 7.6
click at [517, 294] on div at bounding box center [503, 295] width 69 height 38
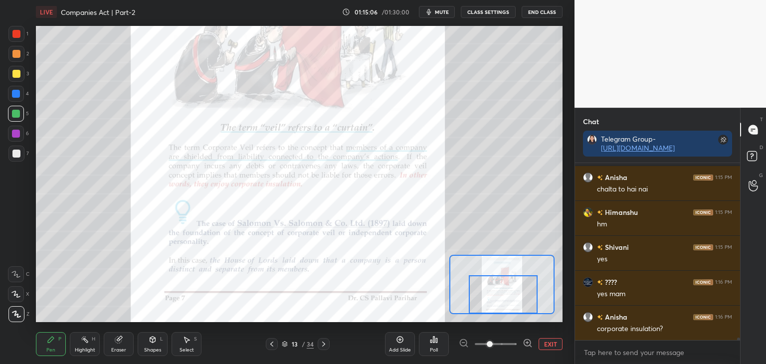
scroll to position [11680, 0]
click at [554, 346] on button "EXIT" at bounding box center [551, 344] width 24 height 12
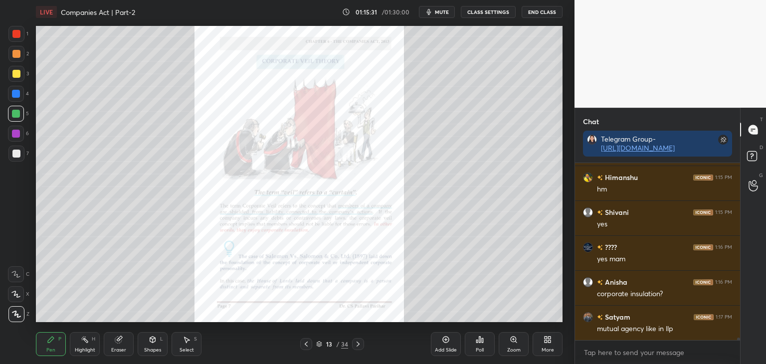
click at [16, 94] on div at bounding box center [16, 94] width 8 height 8
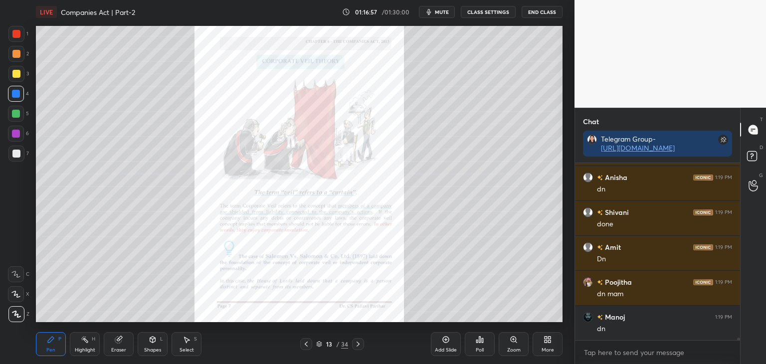
click at [517, 343] on icon at bounding box center [514, 340] width 8 height 8
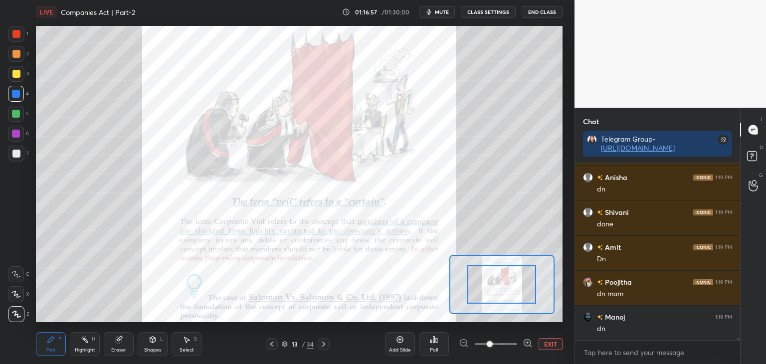
scroll to position [11959, 0]
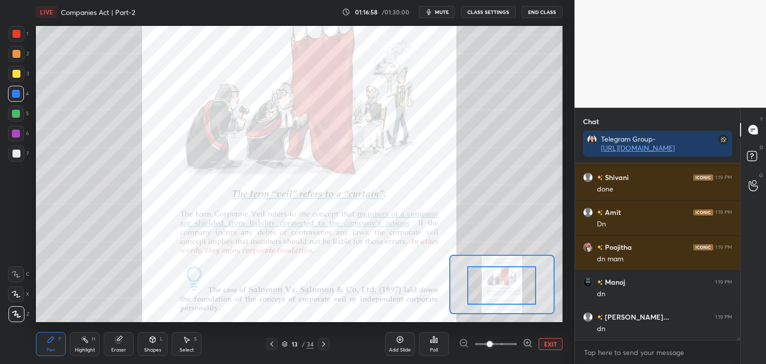
drag, startPoint x: 513, startPoint y: 289, endPoint x: 514, endPoint y: 298, distance: 9.1
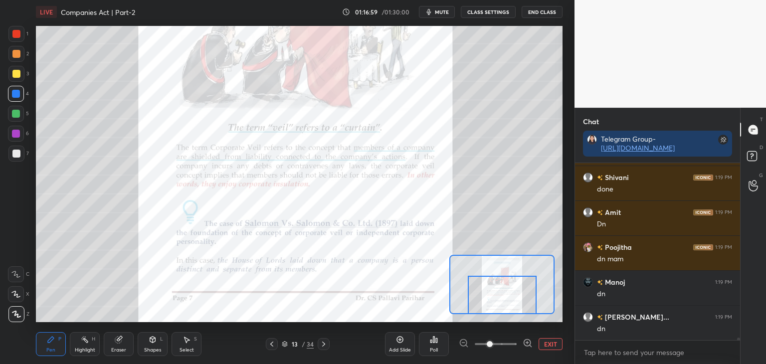
drag, startPoint x: 515, startPoint y: 288, endPoint x: 516, endPoint y: 301, distance: 13.0
click at [516, 301] on div at bounding box center [502, 295] width 69 height 38
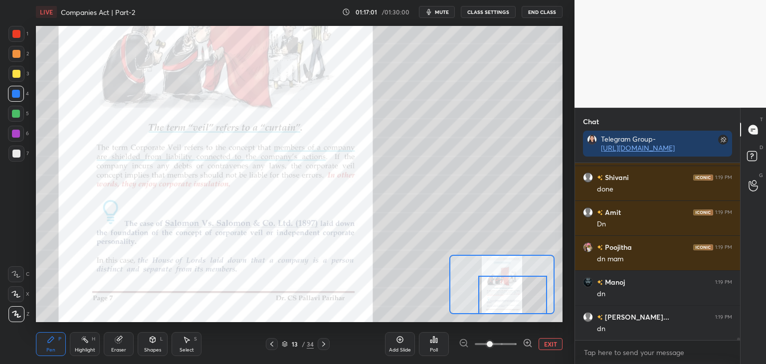
drag, startPoint x: 516, startPoint y: 299, endPoint x: 526, endPoint y: 303, distance: 10.5
click at [527, 304] on div at bounding box center [513, 295] width 69 height 38
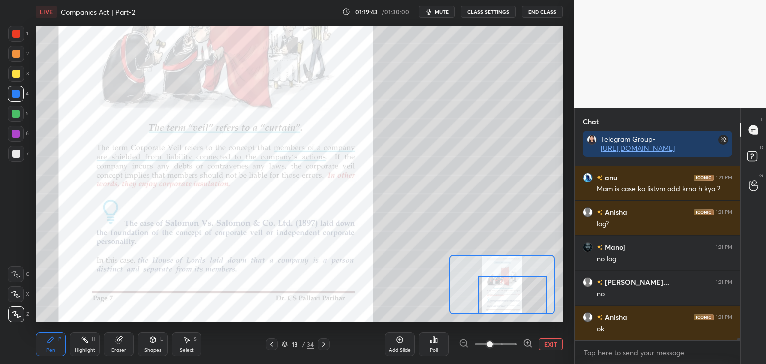
scroll to position [12308, 0]
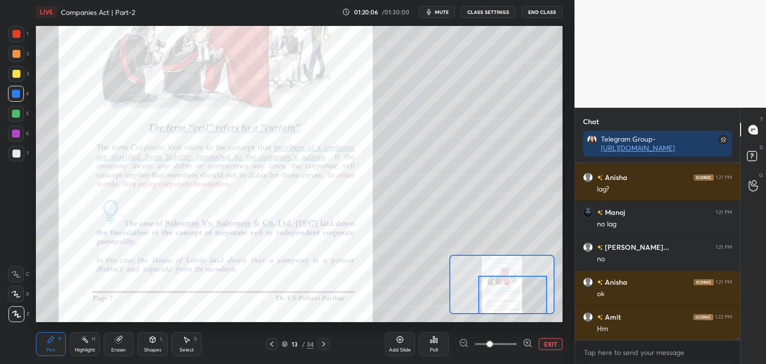
click at [327, 345] on div at bounding box center [324, 344] width 12 height 12
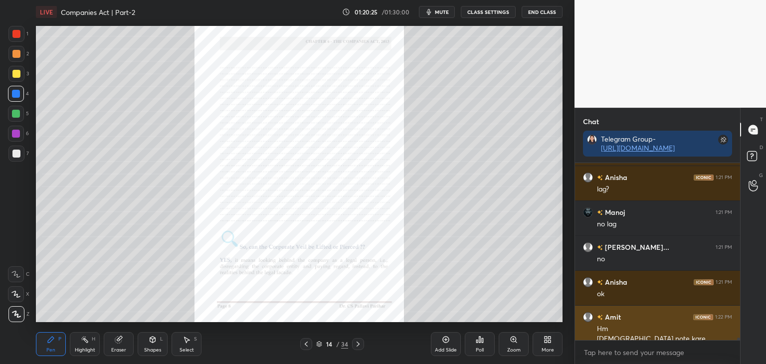
scroll to position [12318, 0]
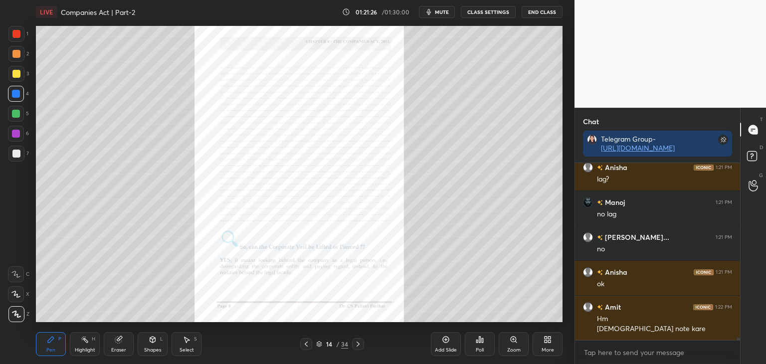
drag, startPoint x: 14, startPoint y: 33, endPoint x: 21, endPoint y: 38, distance: 8.6
click at [16, 33] on div at bounding box center [16, 34] width 8 height 8
click at [15, 92] on div at bounding box center [16, 94] width 8 height 8
click at [15, 129] on div at bounding box center [16, 134] width 16 height 16
click at [307, 341] on icon at bounding box center [306, 344] width 8 height 8
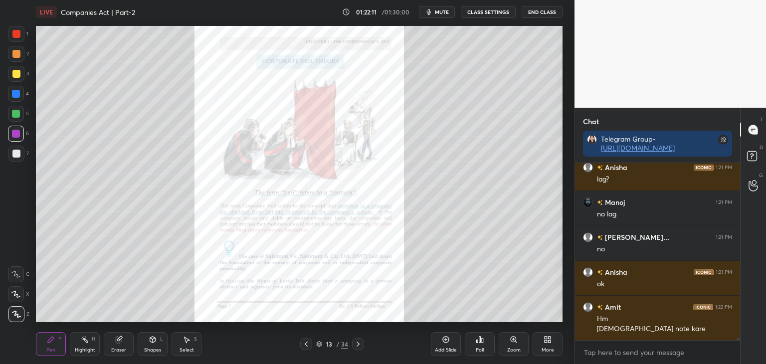
click at [358, 340] on div at bounding box center [358, 344] width 12 height 12
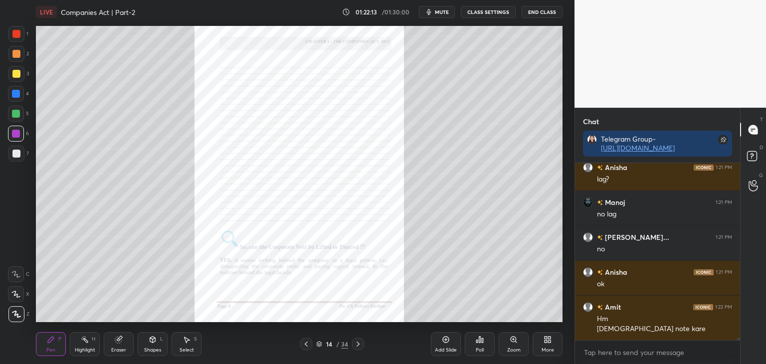
click at [15, 114] on div at bounding box center [16, 114] width 8 height 8
drag, startPoint x: 17, startPoint y: 133, endPoint x: 22, endPoint y: 132, distance: 5.1
click at [18, 133] on div at bounding box center [16, 134] width 8 height 8
click at [12, 72] on div at bounding box center [16, 74] width 8 height 8
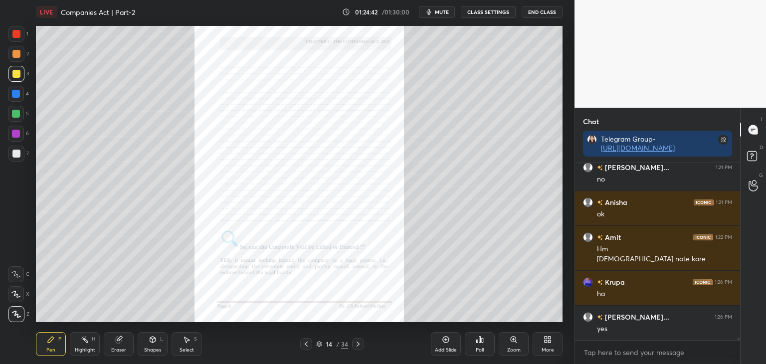
scroll to position [12423, 0]
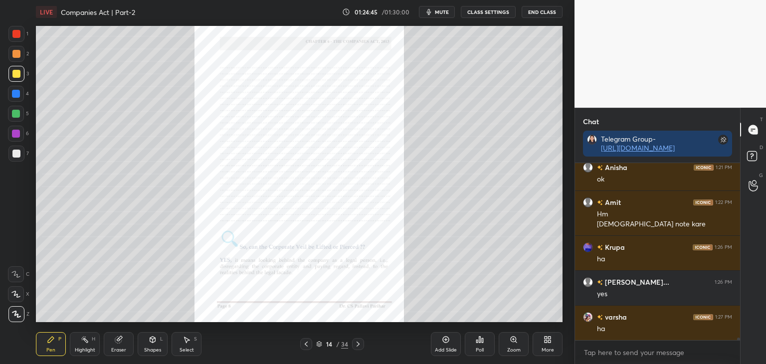
drag, startPoint x: 15, startPoint y: 36, endPoint x: 27, endPoint y: 39, distance: 12.3
click at [16, 36] on div at bounding box center [16, 34] width 8 height 8
click at [14, 113] on div at bounding box center [16, 114] width 8 height 8
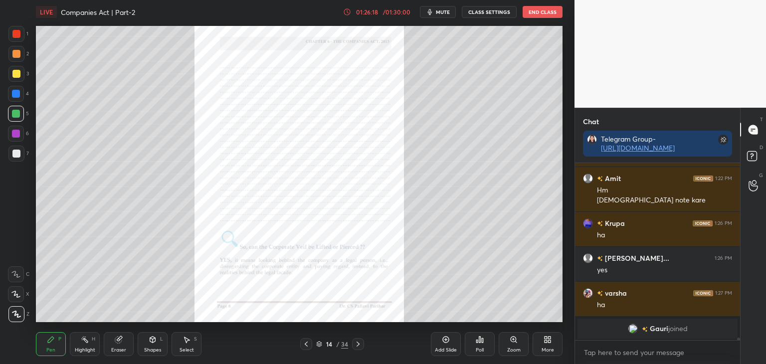
click at [15, 33] on div at bounding box center [16, 34] width 8 height 8
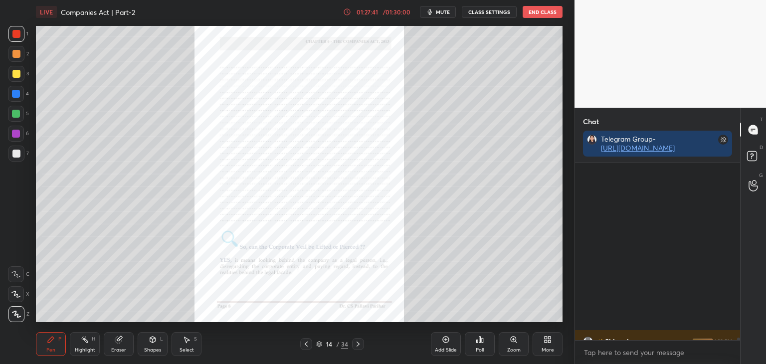
scroll to position [11580, 0]
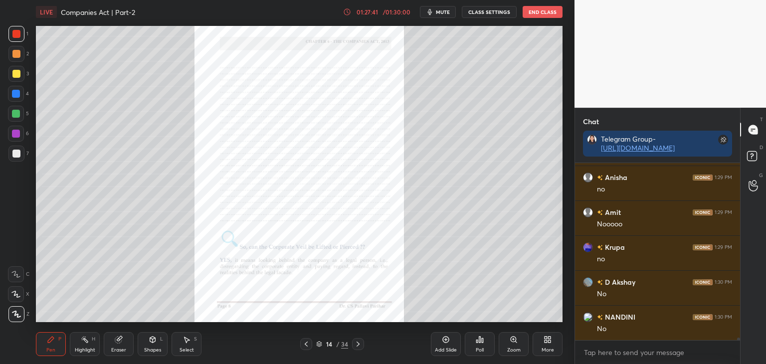
drag, startPoint x: 739, startPoint y: 338, endPoint x: 734, endPoint y: 361, distance: 23.4
click at [736, 357] on div "[PERSON_NAME] 1:29 PM no [PERSON_NAME] 1:29 PM nhi [PERSON_NAME] 1:29 PM no Ami…" at bounding box center [657, 263] width 165 height 201
click at [14, 134] on div at bounding box center [16, 134] width 8 height 8
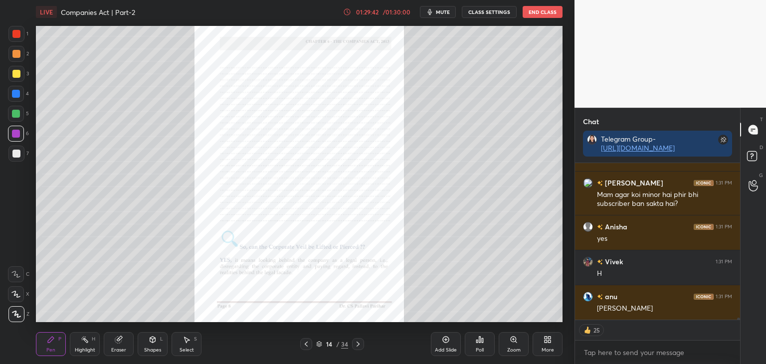
scroll to position [11897, 0]
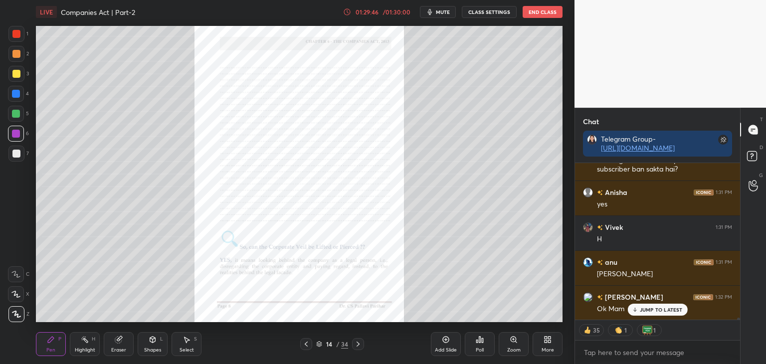
click at [305, 343] on icon at bounding box center [306, 344] width 8 height 8
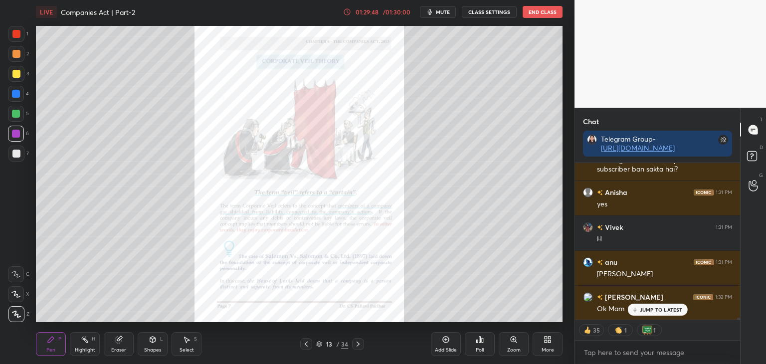
click at [304, 342] on icon at bounding box center [306, 344] width 8 height 8
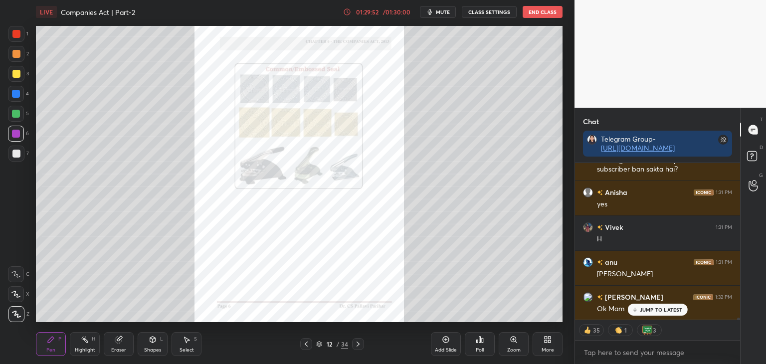
scroll to position [11933, 0]
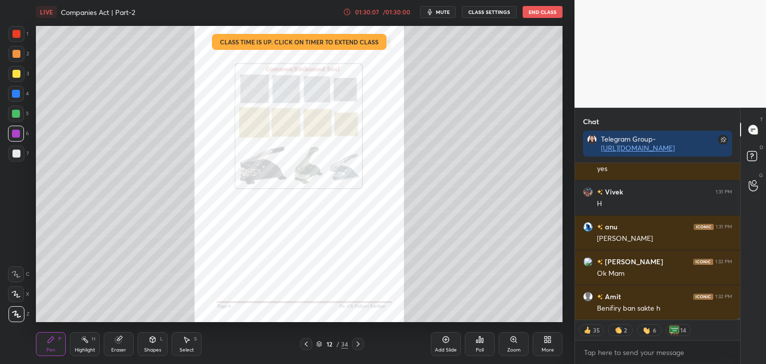
click at [358, 346] on icon at bounding box center [358, 344] width 8 height 8
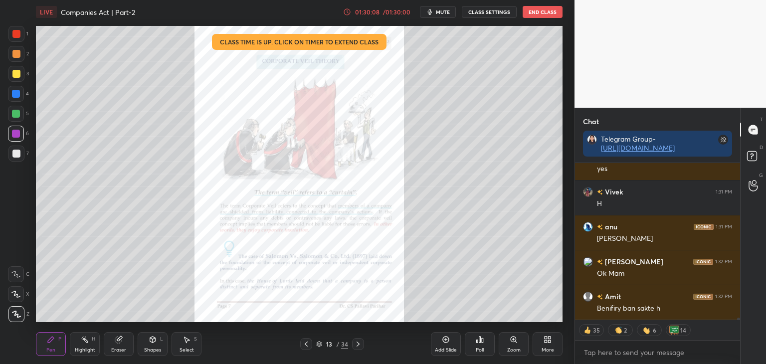
click at [358, 346] on icon at bounding box center [358, 344] width 3 height 5
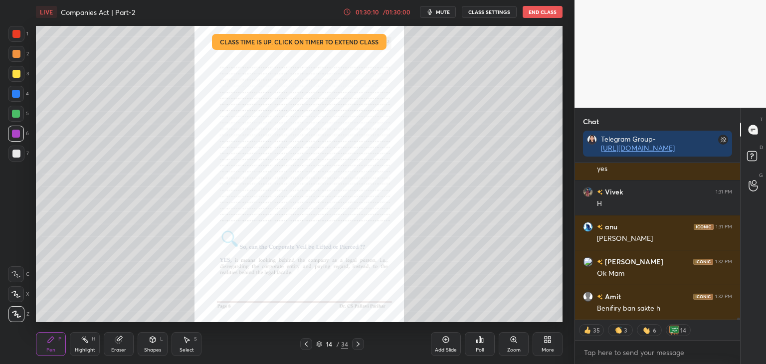
click at [359, 344] on icon at bounding box center [358, 344] width 8 height 8
click at [305, 343] on icon at bounding box center [306, 344] width 8 height 8
click at [306, 344] on icon at bounding box center [306, 344] width 8 height 8
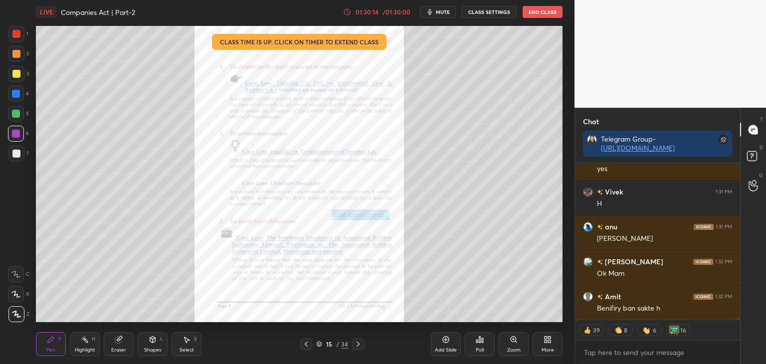
click at [308, 343] on icon at bounding box center [306, 344] width 8 height 8
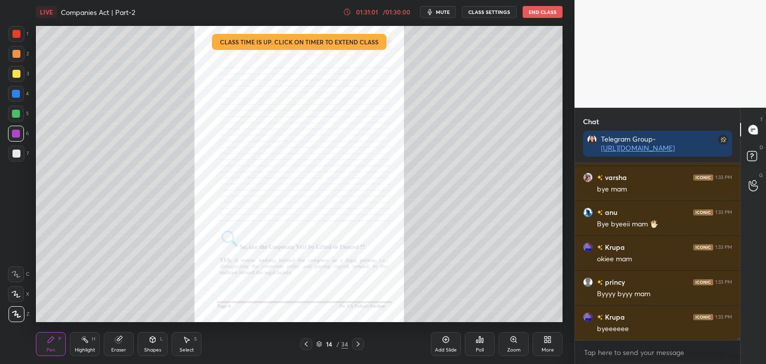
scroll to position [12279, 0]
click at [534, 13] on button "End Class" at bounding box center [543, 12] width 40 height 12
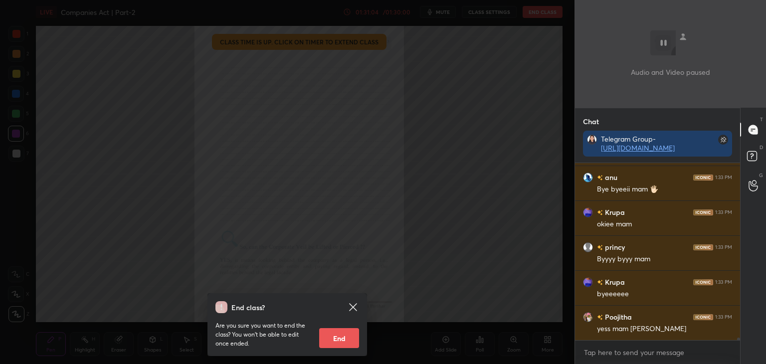
click at [345, 335] on button "End" at bounding box center [339, 338] width 40 height 20
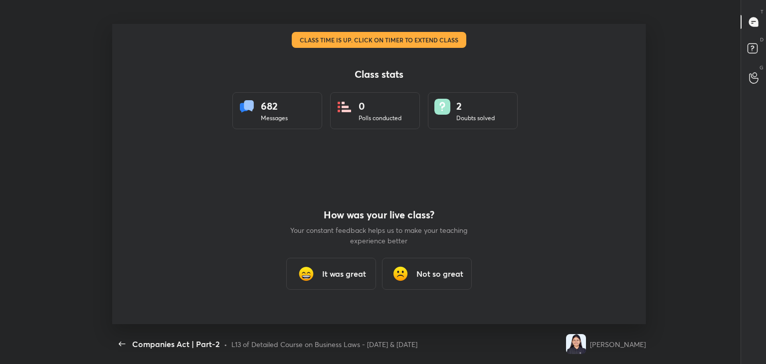
scroll to position [0, 0]
click at [337, 274] on h3 "It was great" at bounding box center [344, 274] width 44 height 12
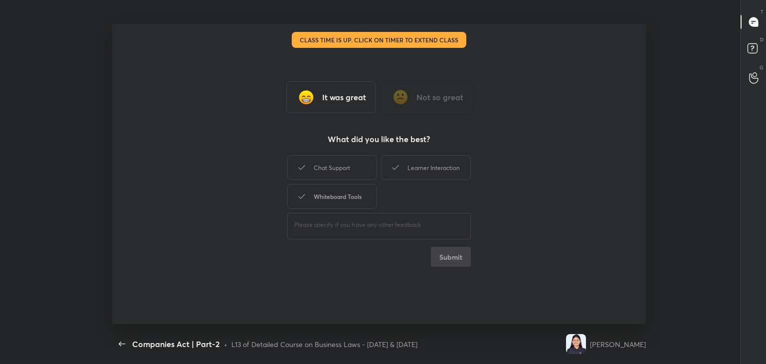
click at [335, 197] on div "Whiteboard Tools" at bounding box center [332, 196] width 90 height 25
click at [398, 170] on icon at bounding box center [396, 168] width 12 height 12
click at [453, 260] on button "Submit" at bounding box center [451, 257] width 40 height 20
